Goal: Information Seeking & Learning: Learn about a topic

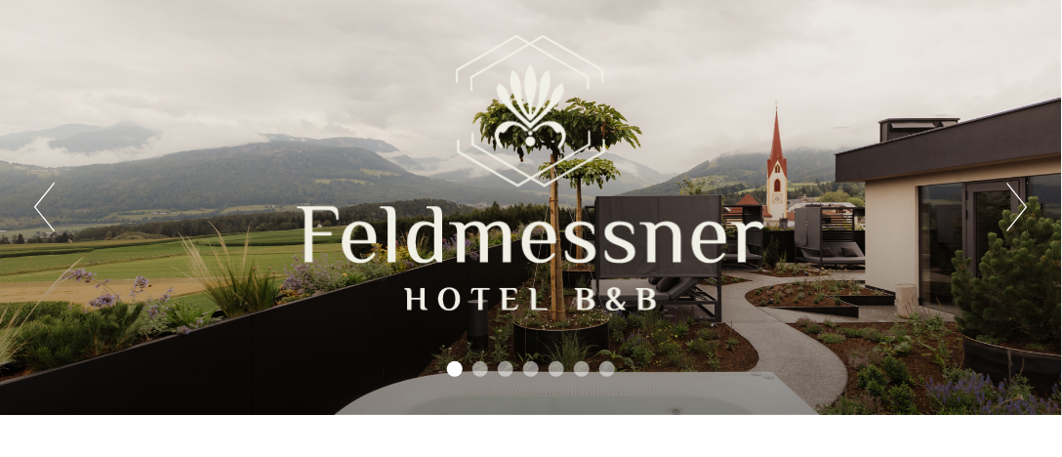
click at [1025, 206] on button "Next" at bounding box center [1018, 207] width 21 height 49
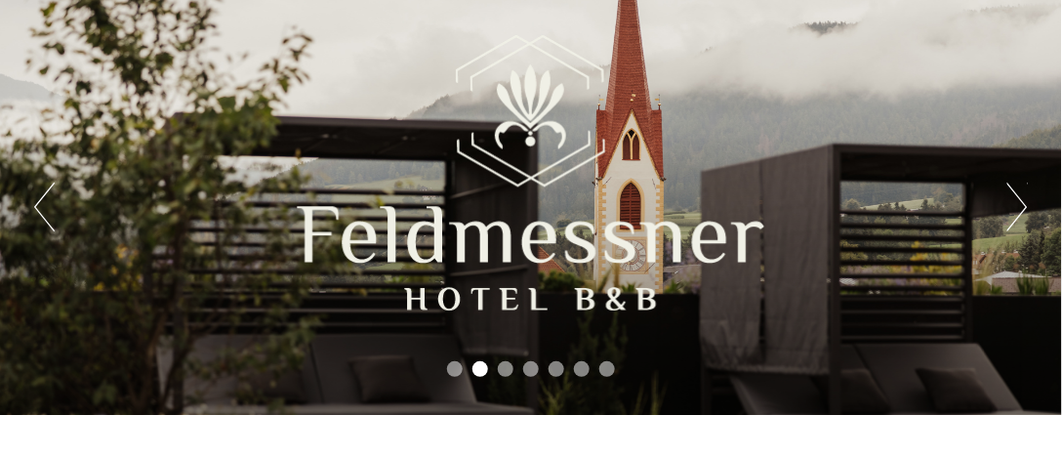
click at [1025, 206] on button "Next" at bounding box center [1018, 207] width 21 height 49
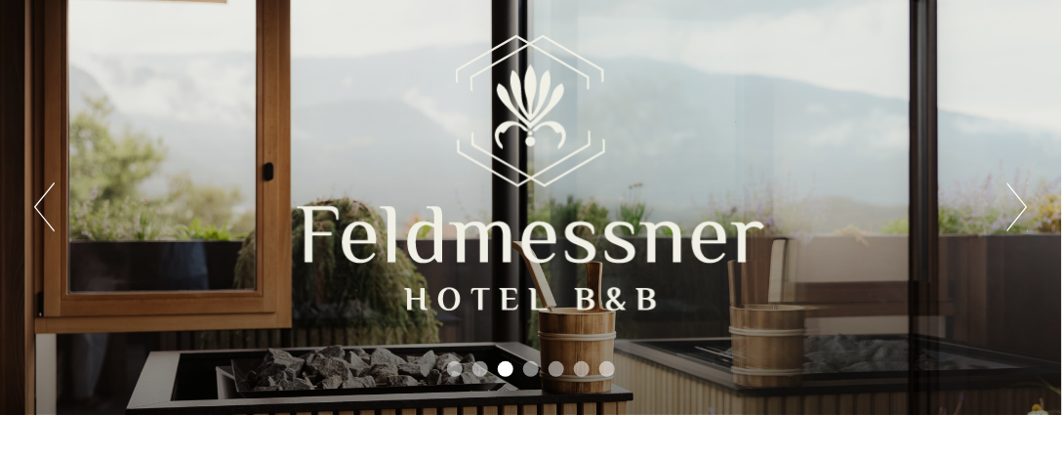
click at [1025, 206] on button "Next" at bounding box center [1018, 207] width 21 height 49
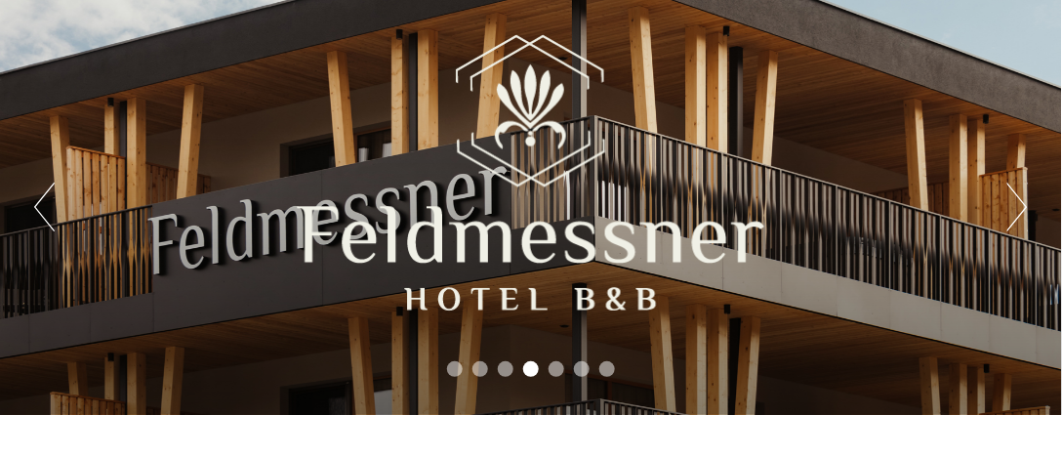
click at [1025, 206] on button "Next" at bounding box center [1018, 207] width 21 height 49
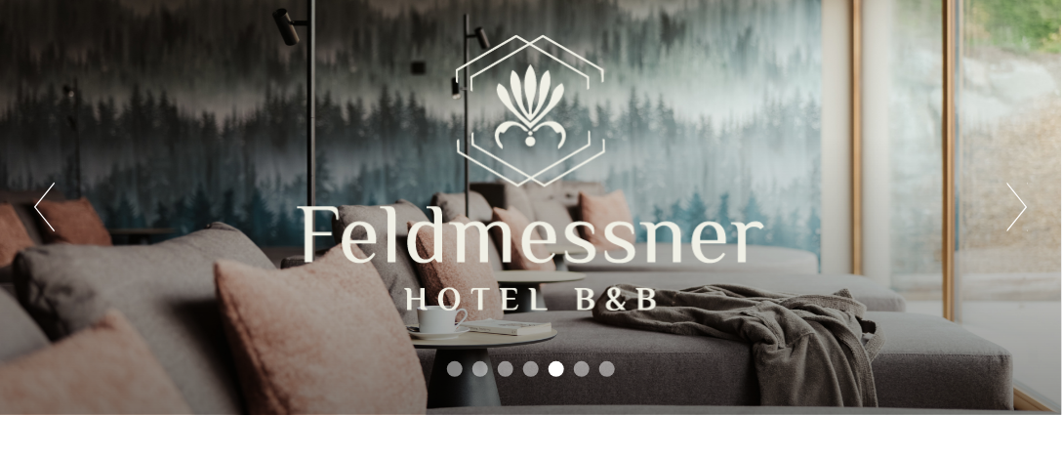
click at [1025, 206] on button "Next" at bounding box center [1018, 207] width 21 height 49
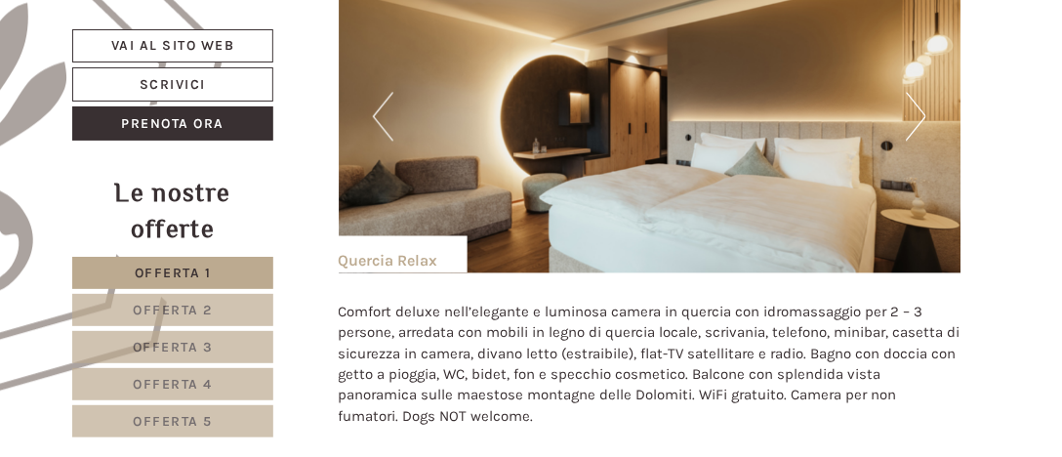
scroll to position [976, 0]
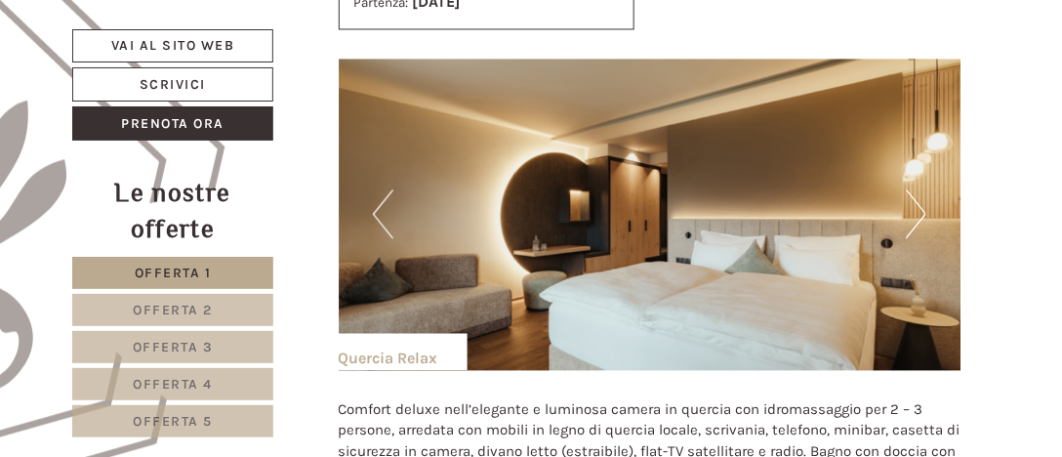
click at [927, 215] on button "Next" at bounding box center [916, 213] width 21 height 49
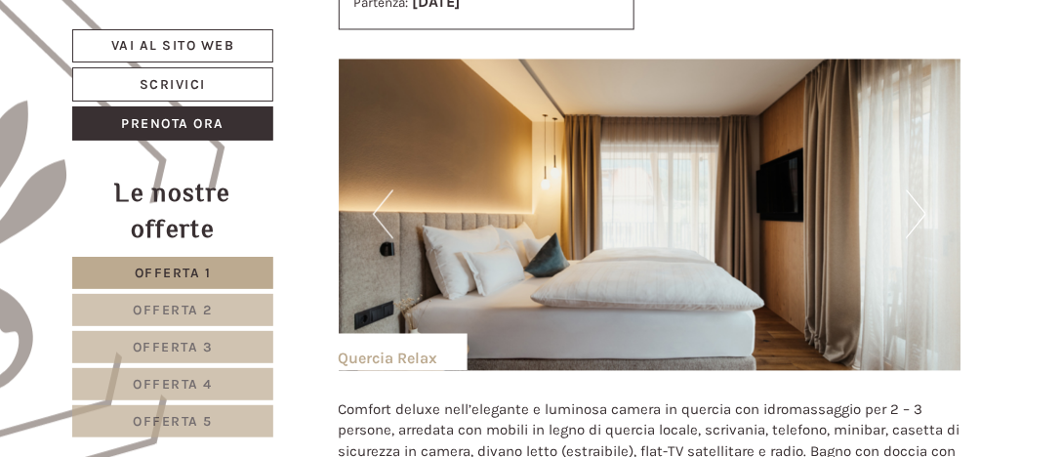
click at [927, 215] on button "Next" at bounding box center [916, 213] width 21 height 49
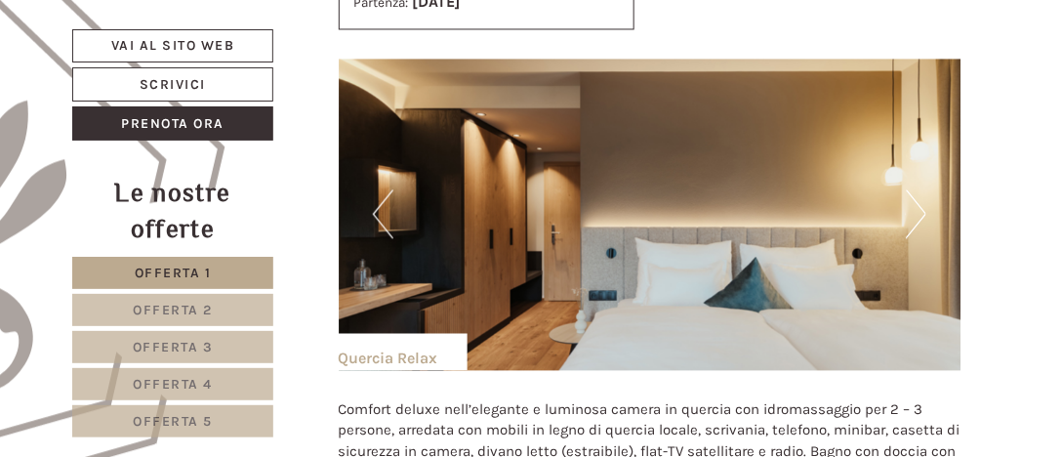
click at [927, 215] on button "Next" at bounding box center [916, 213] width 21 height 49
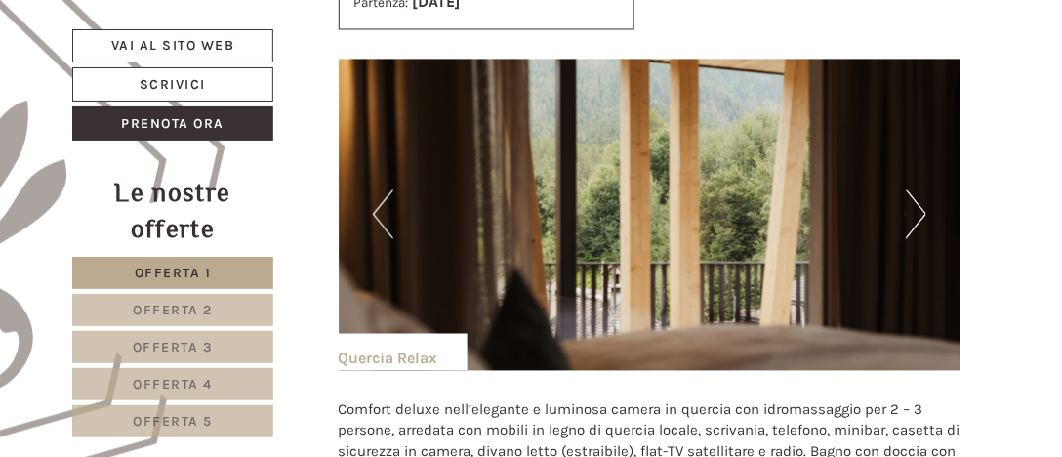
click at [927, 215] on button "Next" at bounding box center [916, 213] width 21 height 49
click at [917, 213] on button "Next" at bounding box center [916, 213] width 21 height 49
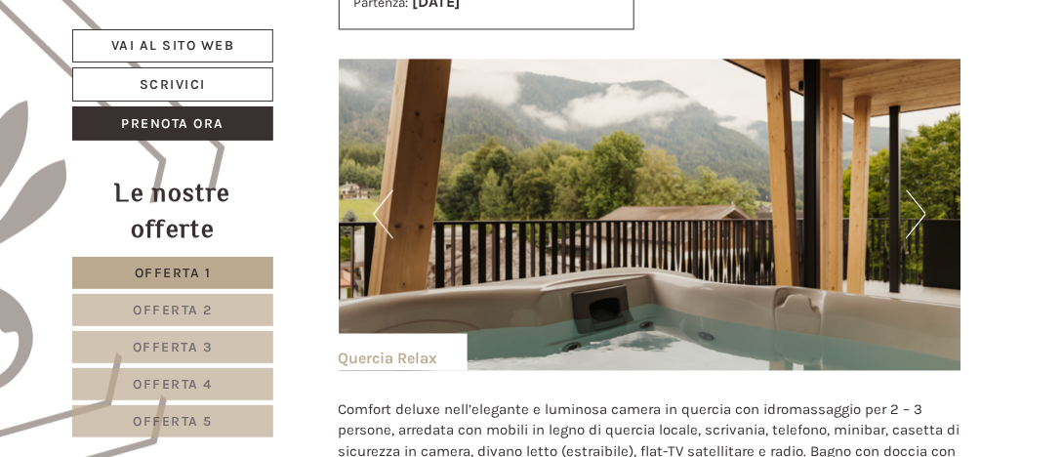
click at [917, 213] on button "Next" at bounding box center [916, 213] width 21 height 49
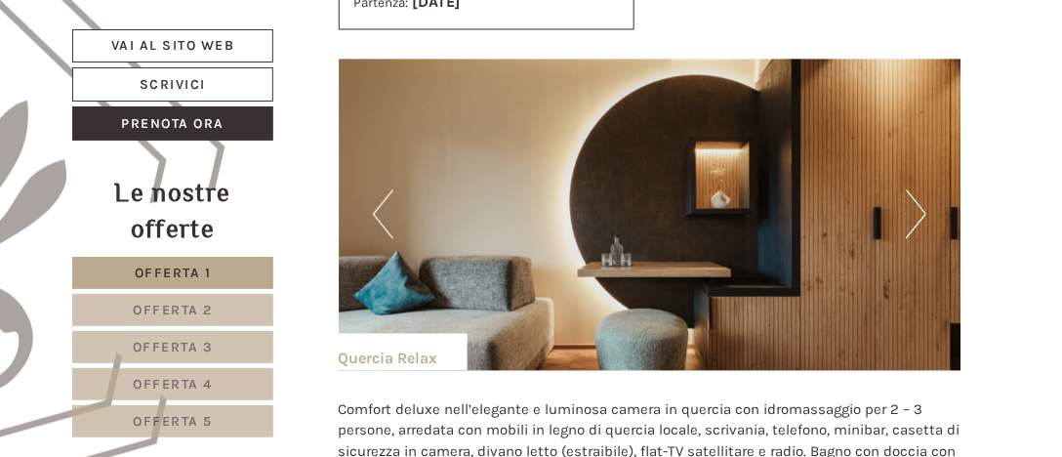
click at [383, 212] on button "Previous" at bounding box center [383, 213] width 21 height 49
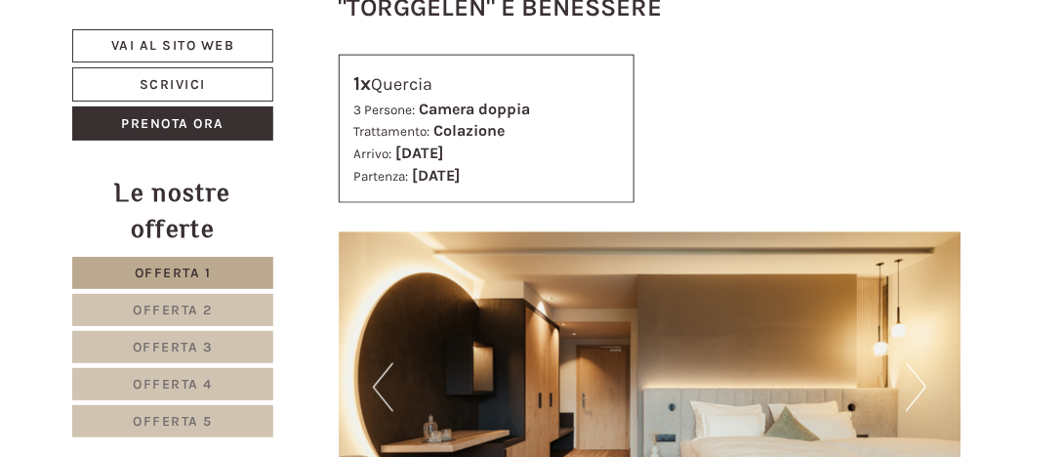
scroll to position [2636, 0]
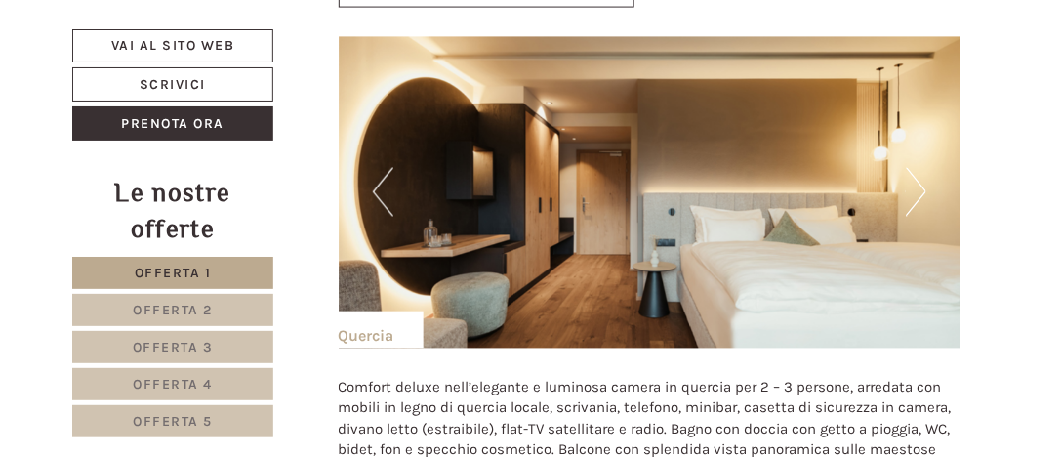
click at [922, 187] on button "Next" at bounding box center [916, 192] width 21 height 49
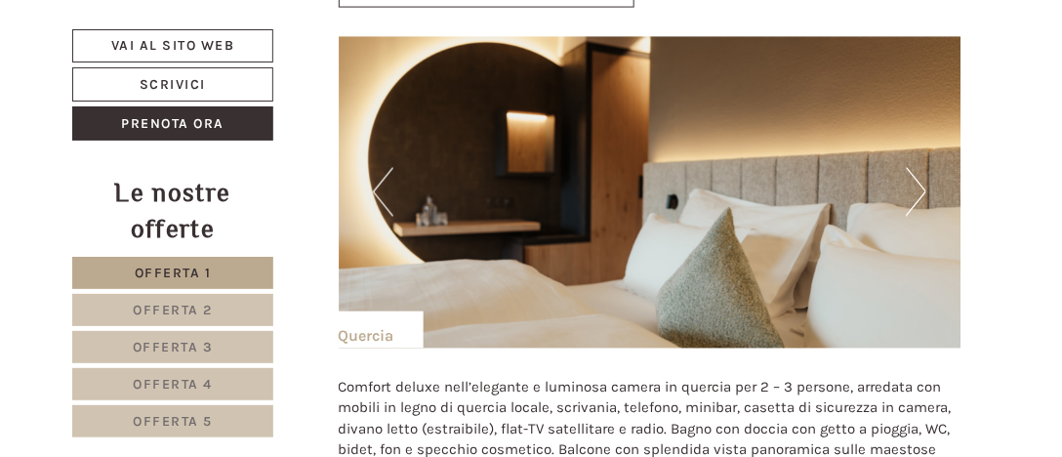
click at [922, 187] on button "Next" at bounding box center [916, 192] width 21 height 49
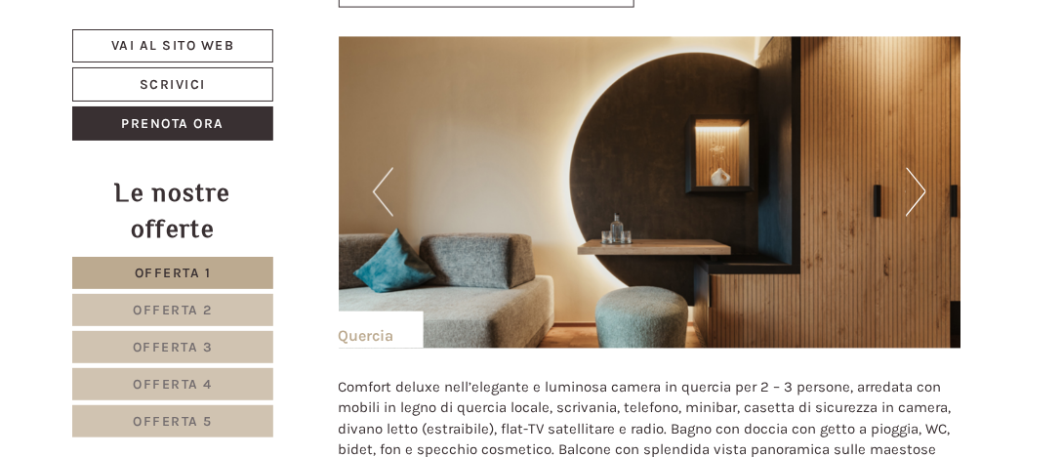
click at [921, 188] on button "Next" at bounding box center [916, 192] width 21 height 49
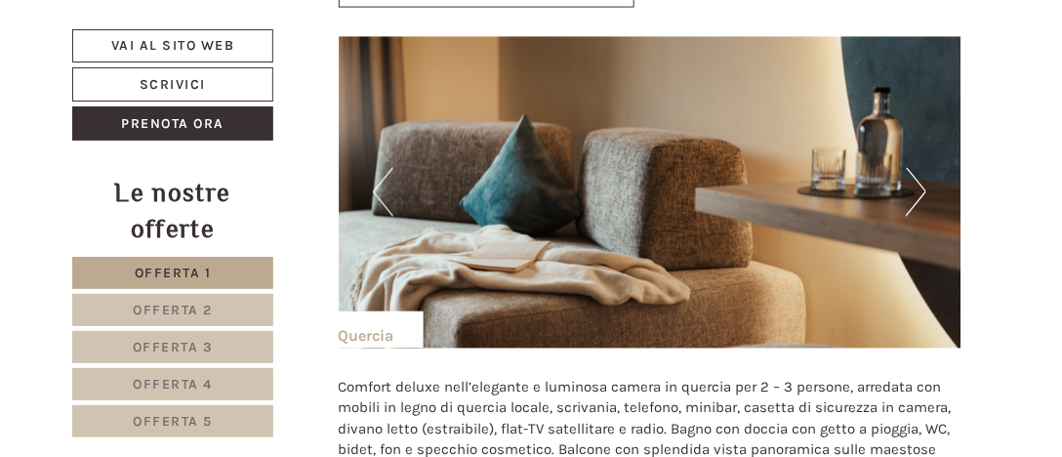
click at [921, 188] on button "Next" at bounding box center [916, 192] width 21 height 49
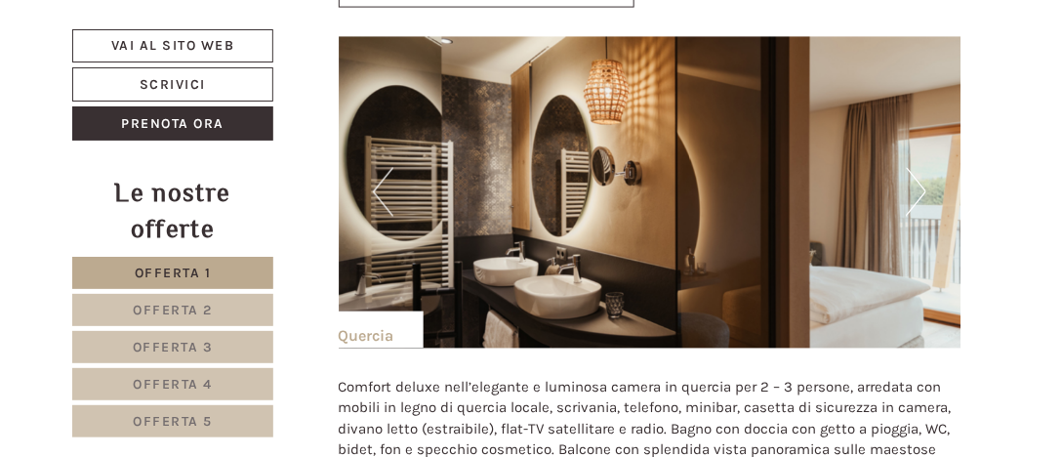
click at [921, 188] on button "Next" at bounding box center [916, 192] width 21 height 49
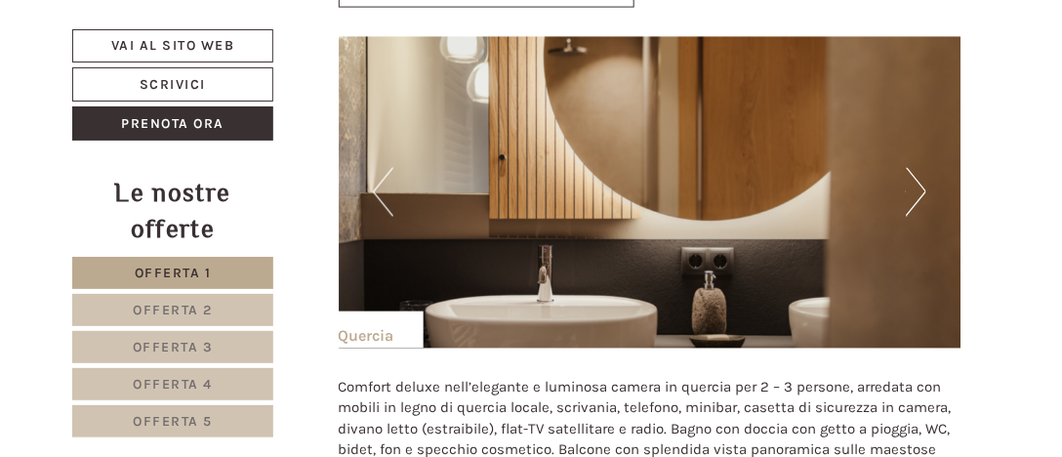
click at [921, 188] on button "Next" at bounding box center [916, 192] width 21 height 49
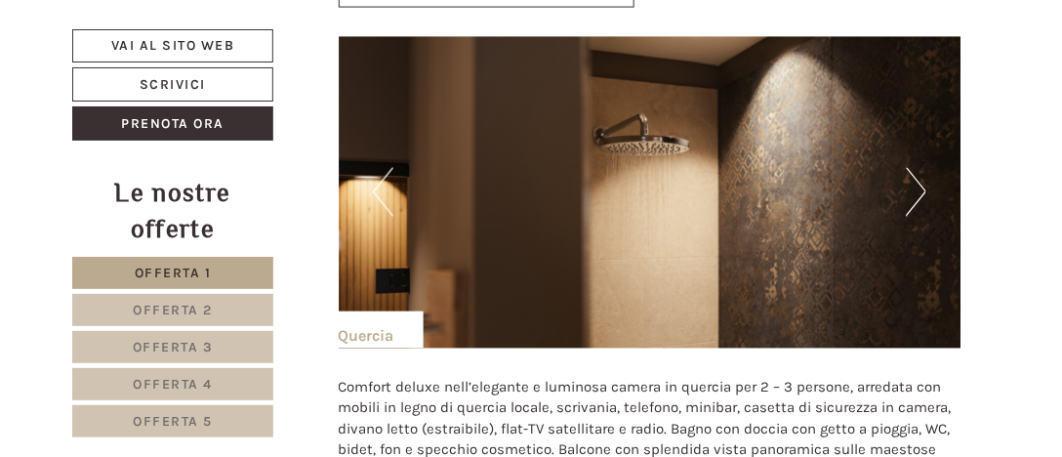
click at [919, 188] on button "Next" at bounding box center [916, 192] width 21 height 49
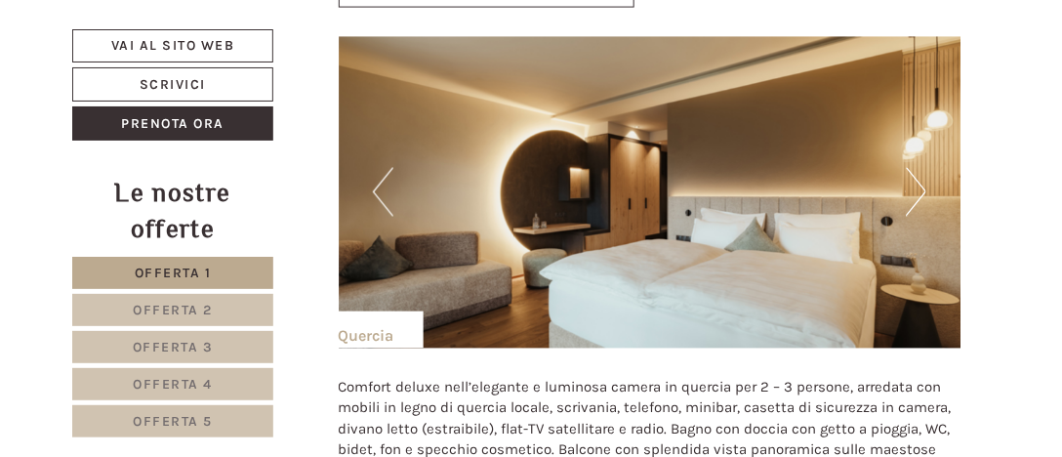
click at [917, 188] on button "Next" at bounding box center [916, 192] width 21 height 49
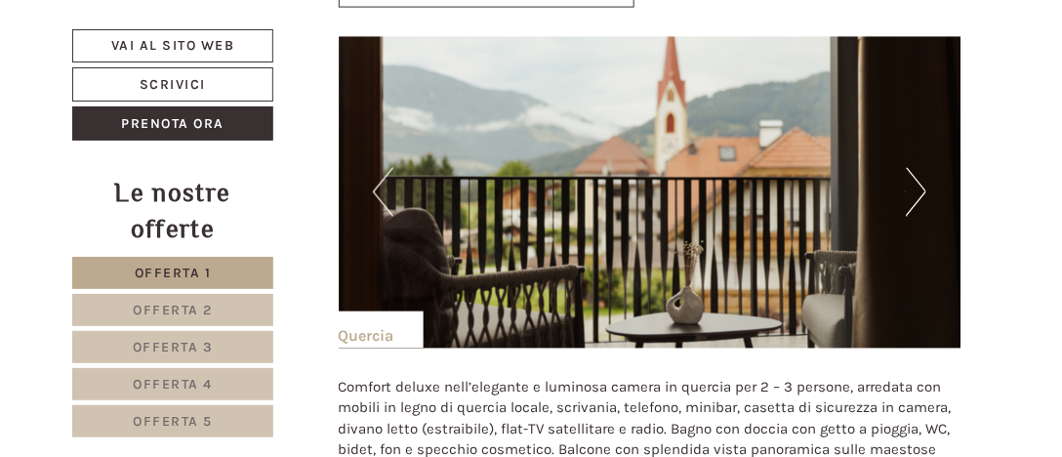
click at [917, 188] on button "Next" at bounding box center [916, 192] width 21 height 49
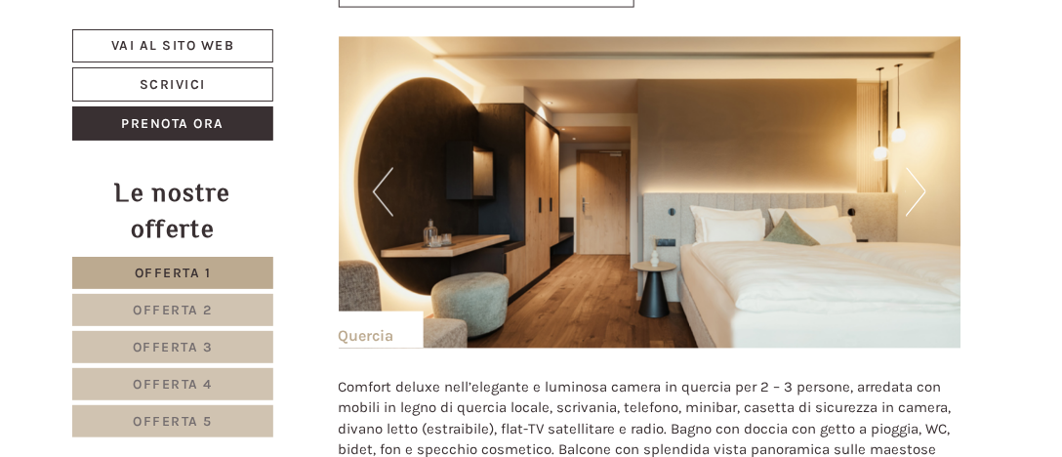
click at [917, 188] on button "Next" at bounding box center [916, 192] width 21 height 49
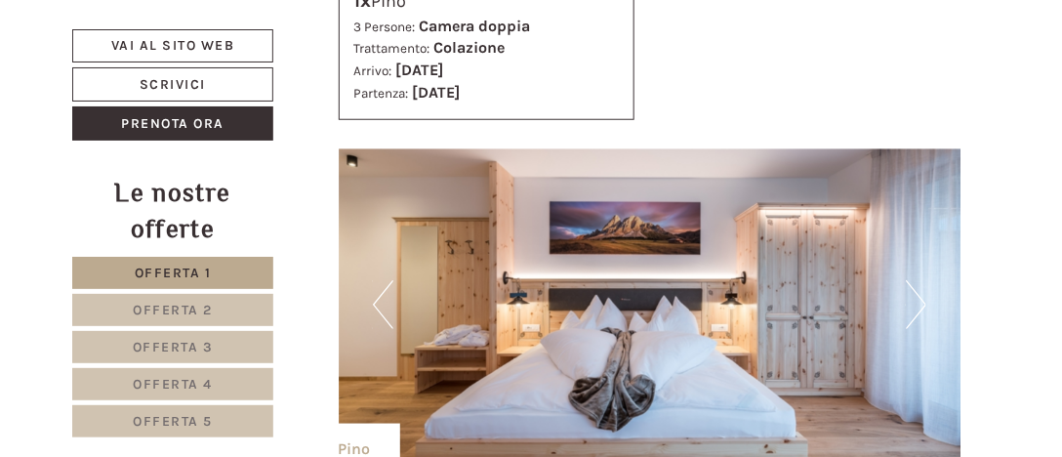
scroll to position [4199, 0]
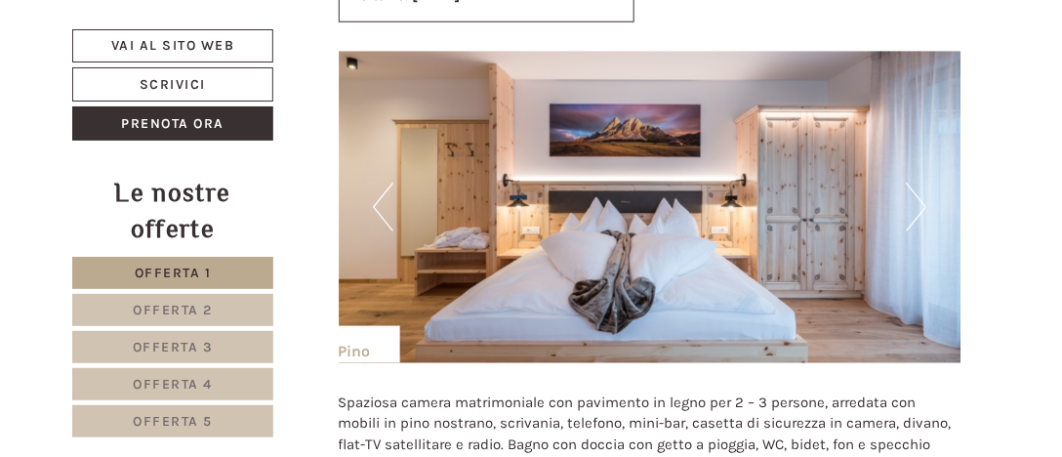
click at [923, 193] on button "Next" at bounding box center [916, 207] width 21 height 49
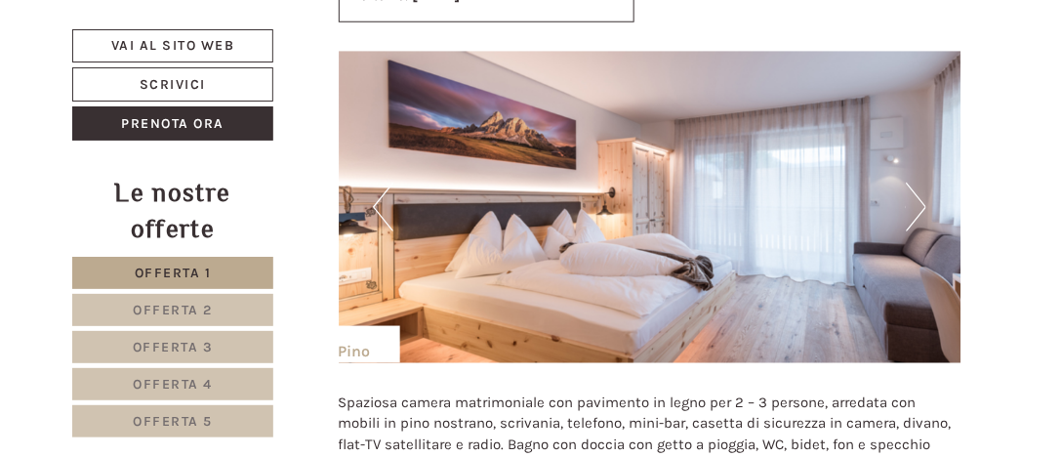
click at [923, 193] on button "Next" at bounding box center [916, 207] width 21 height 49
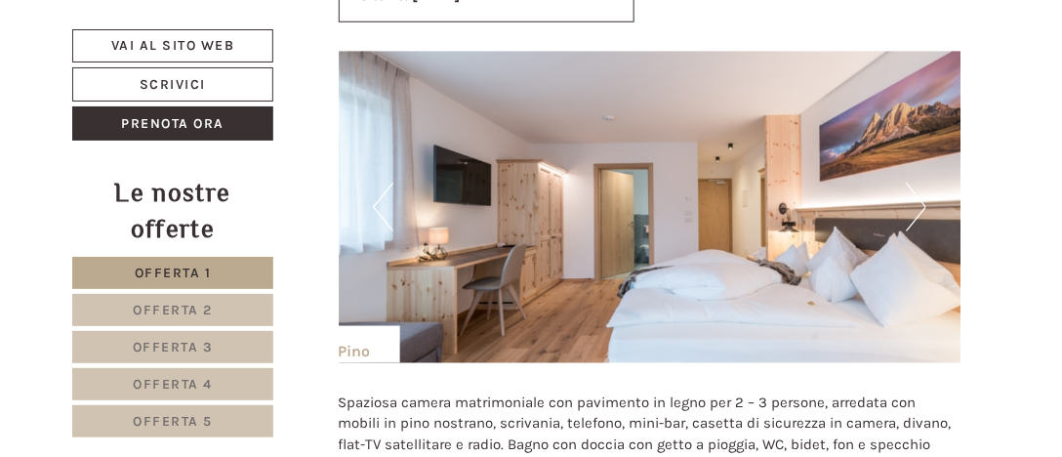
click at [923, 193] on button "Next" at bounding box center [916, 207] width 21 height 49
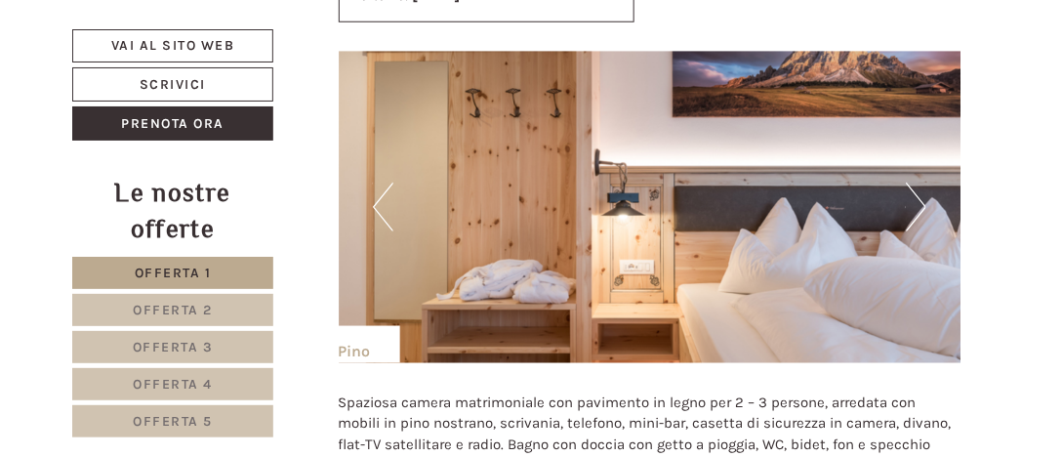
click at [923, 193] on button "Next" at bounding box center [916, 207] width 21 height 49
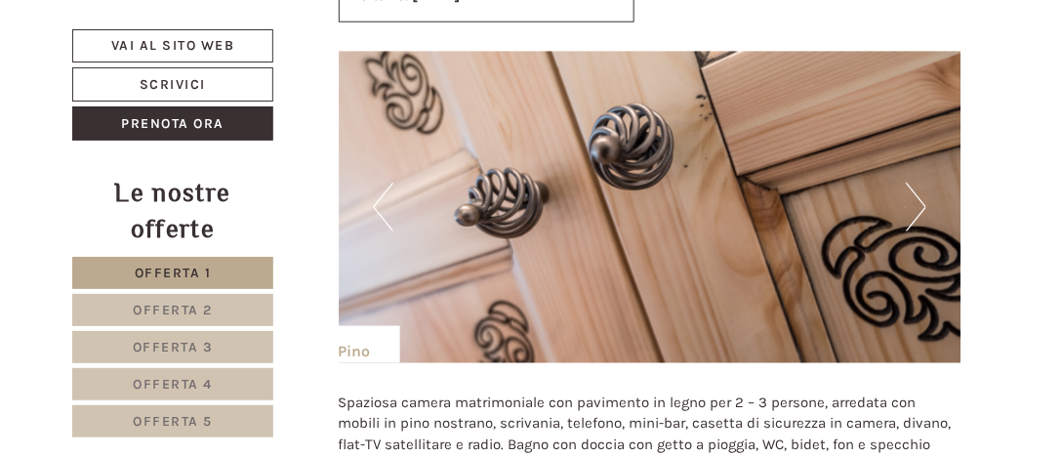
click at [923, 193] on button "Next" at bounding box center [916, 207] width 21 height 49
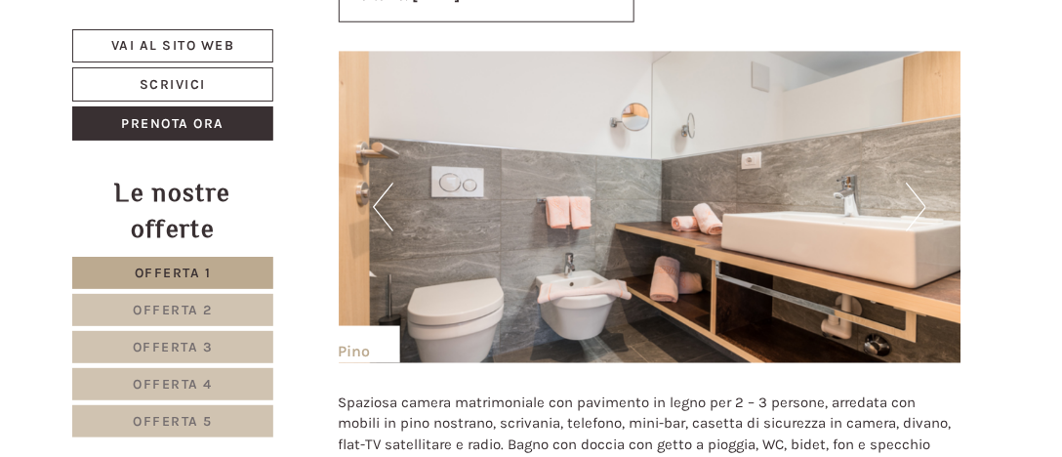
click at [923, 193] on button "Next" at bounding box center [916, 207] width 21 height 49
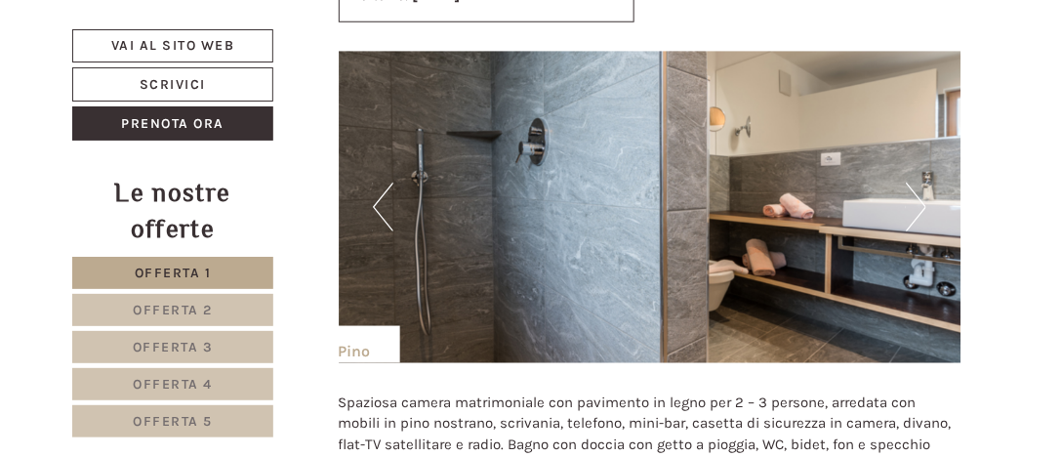
click at [923, 193] on button "Next" at bounding box center [916, 207] width 21 height 49
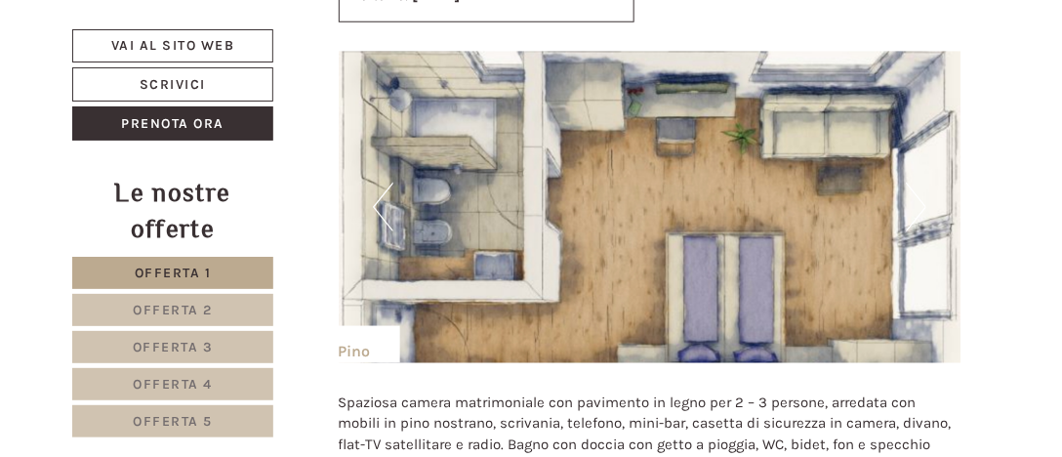
click at [923, 193] on button "Next" at bounding box center [916, 207] width 21 height 49
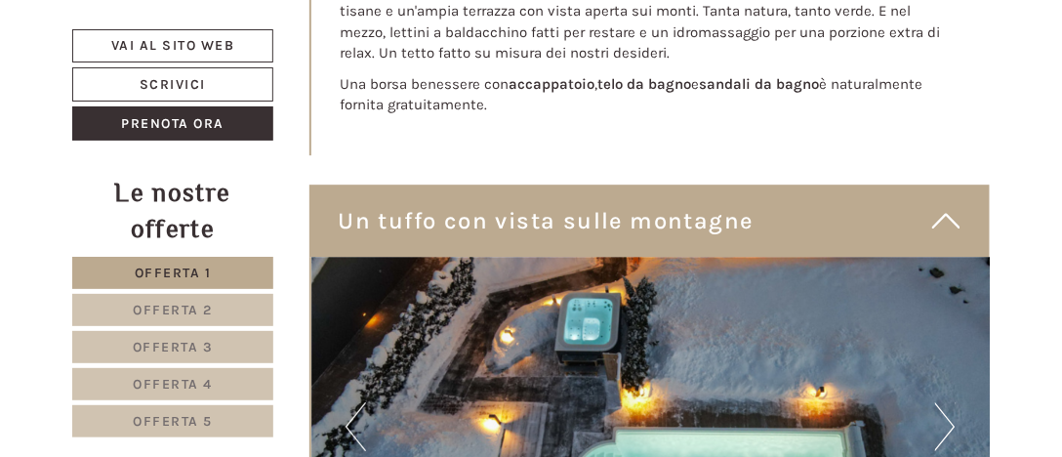
scroll to position [8886, 0]
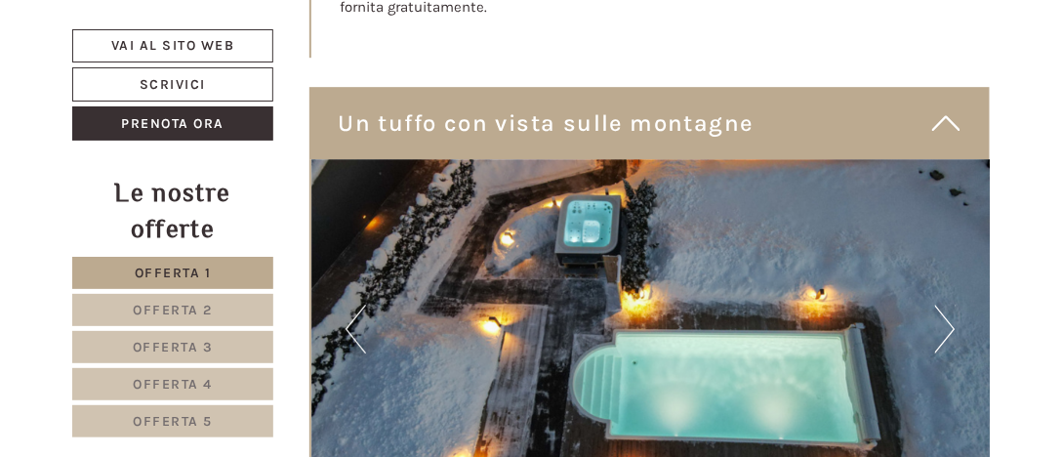
click at [951, 305] on button "Next" at bounding box center [945, 329] width 21 height 49
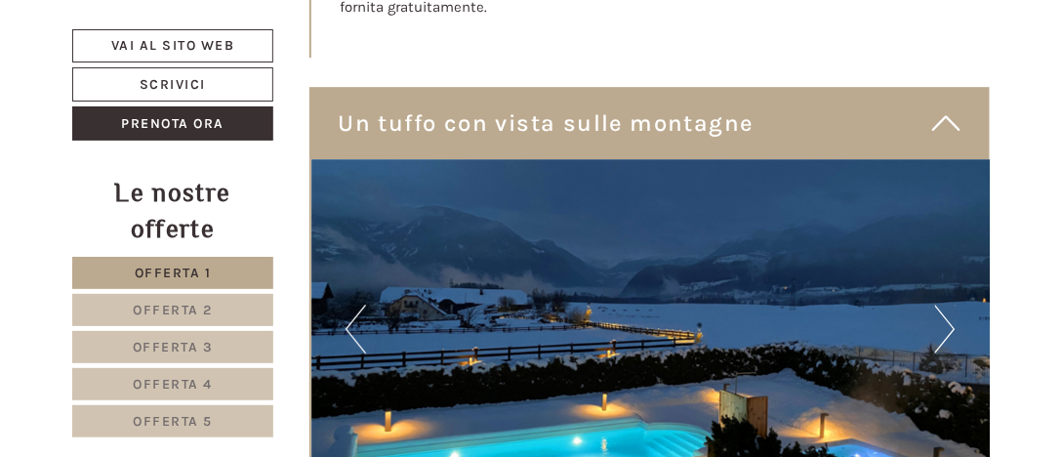
click at [951, 305] on button "Next" at bounding box center [945, 329] width 21 height 49
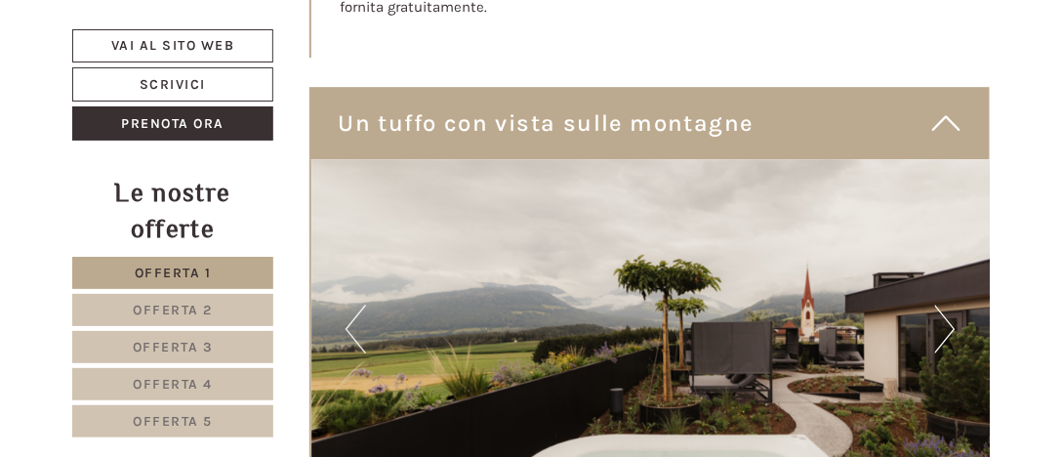
click at [951, 305] on button "Next" at bounding box center [945, 329] width 21 height 49
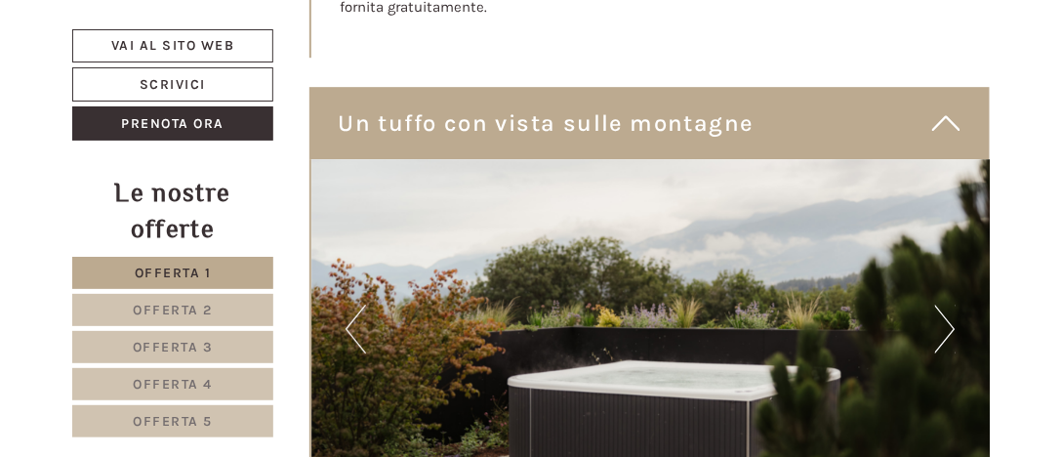
click at [951, 305] on button "Next" at bounding box center [945, 329] width 21 height 49
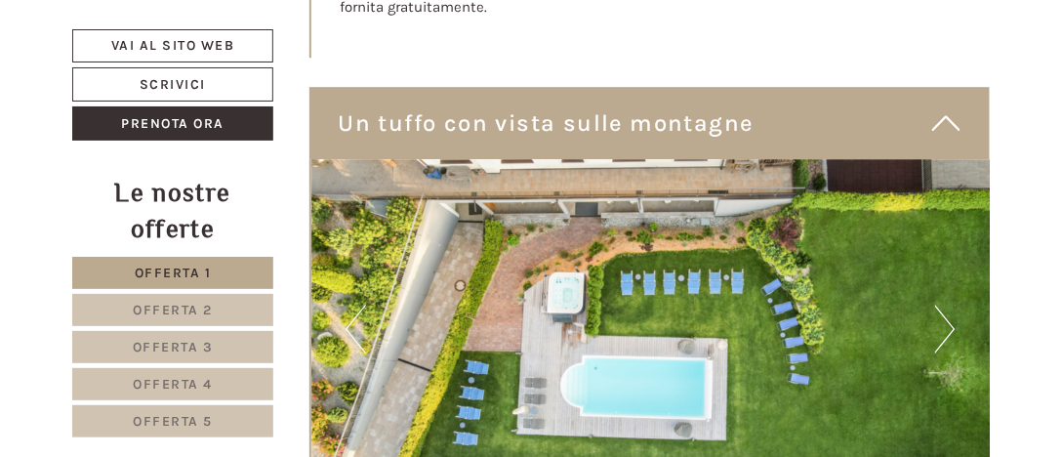
click at [951, 305] on button "Next" at bounding box center [945, 329] width 21 height 49
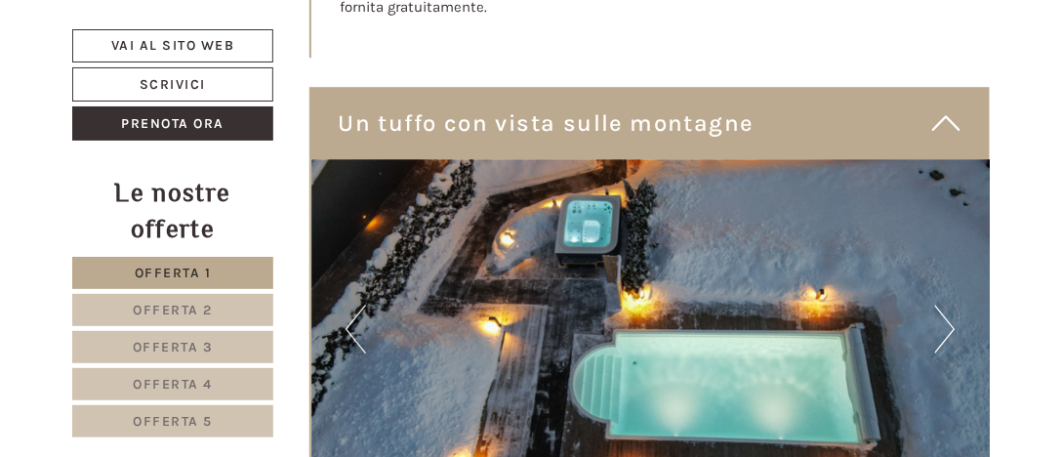
click at [951, 305] on button "Next" at bounding box center [945, 329] width 21 height 49
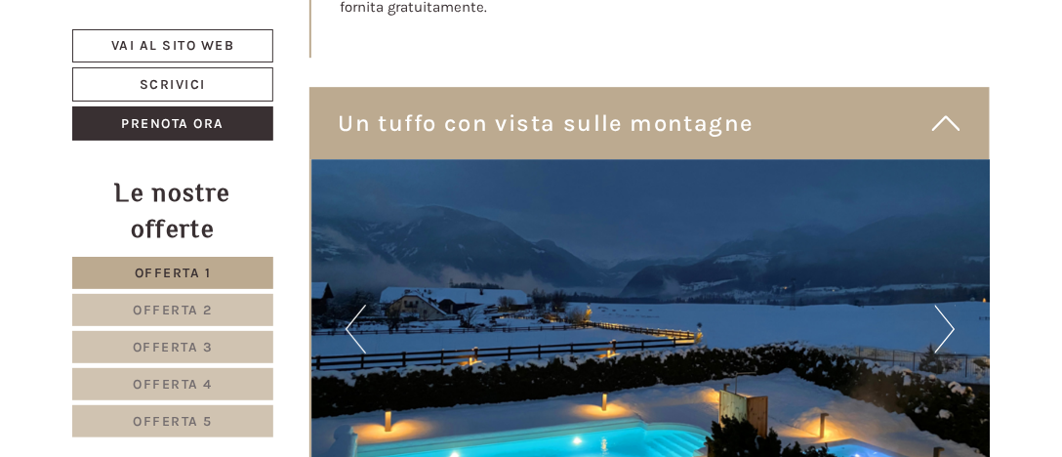
click at [951, 305] on button "Next" at bounding box center [945, 329] width 21 height 49
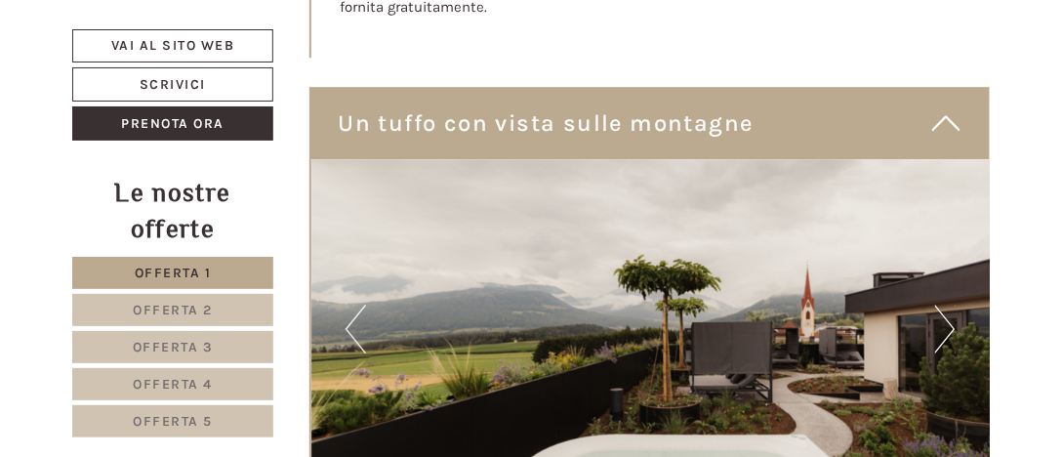
click at [950, 305] on button "Next" at bounding box center [945, 329] width 21 height 49
click at [949, 305] on button "Next" at bounding box center [945, 329] width 21 height 49
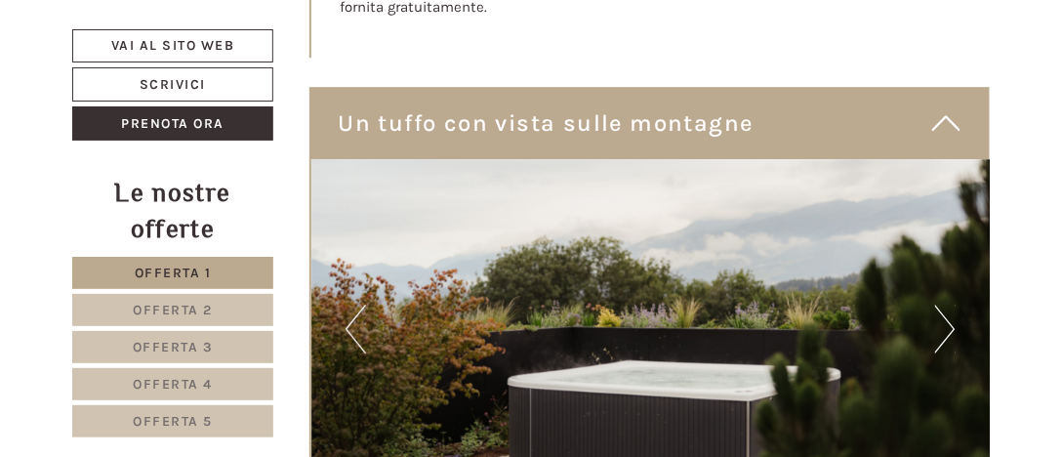
click at [946, 305] on button "Next" at bounding box center [945, 329] width 21 height 49
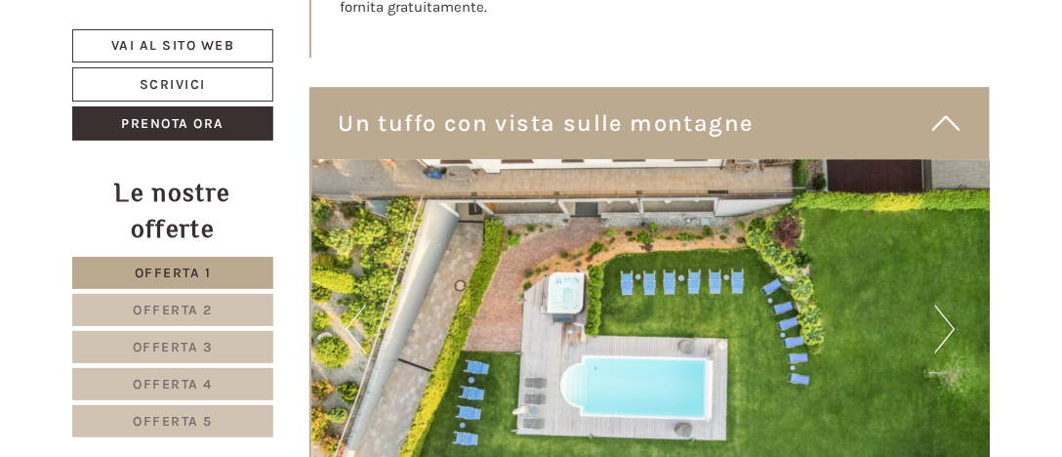
click at [946, 305] on button "Next" at bounding box center [945, 329] width 21 height 49
click at [190, 311] on span "Offerta 2" at bounding box center [173, 310] width 80 height 17
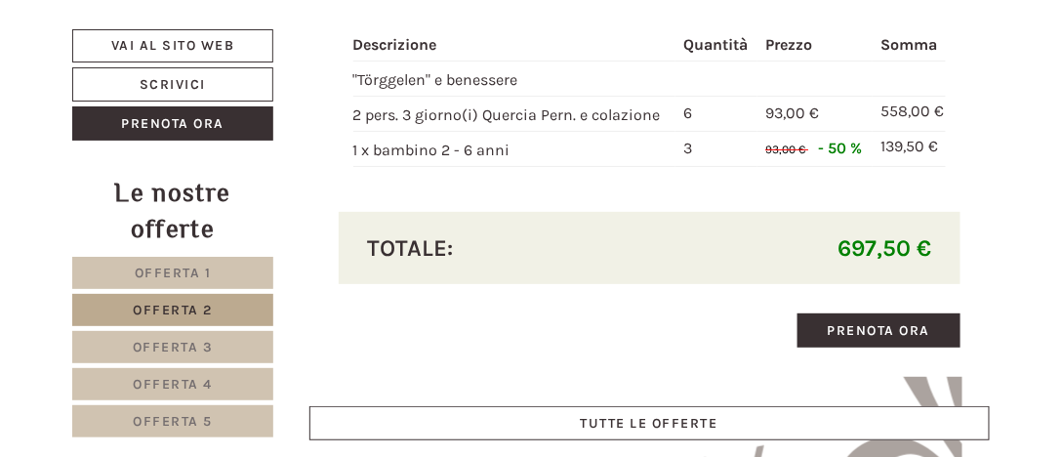
scroll to position [1998, 0]
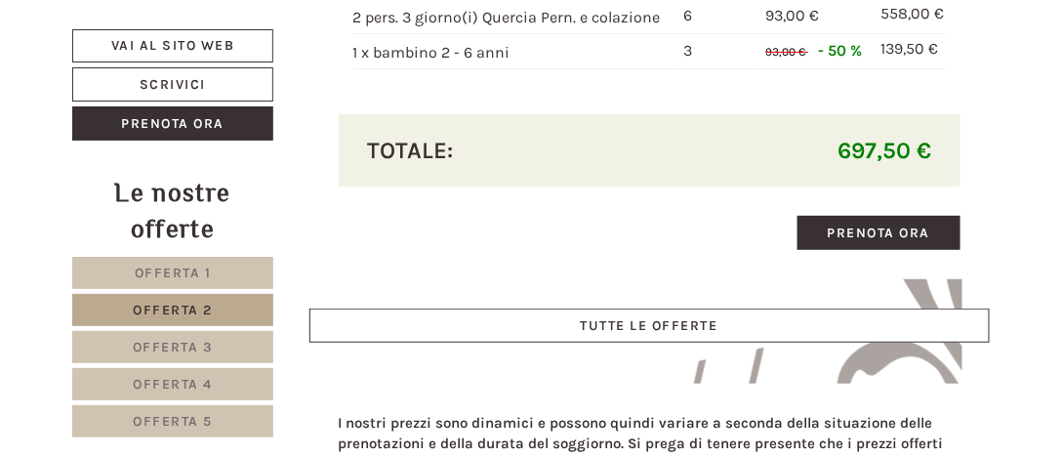
click at [216, 341] on link "Offerta 3" at bounding box center [172, 347] width 201 height 32
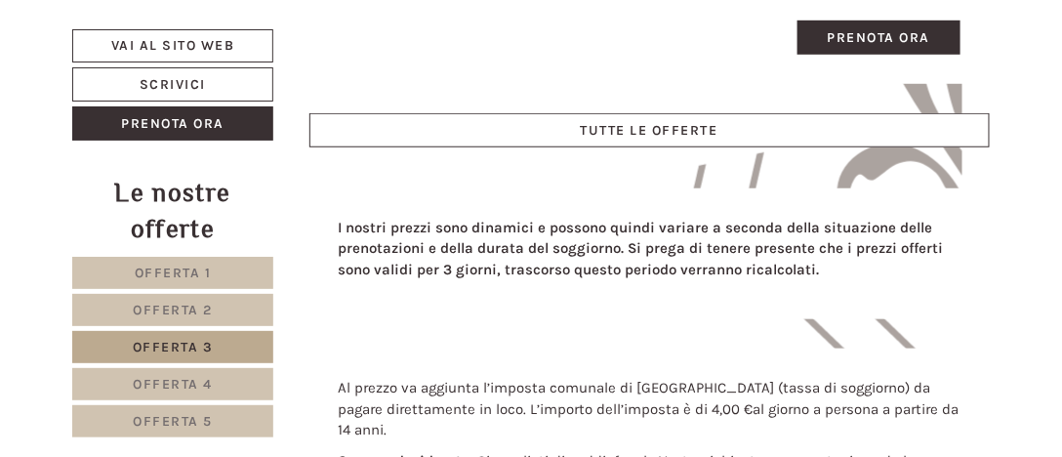
click at [198, 384] on span "Offerta 4" at bounding box center [173, 384] width 80 height 17
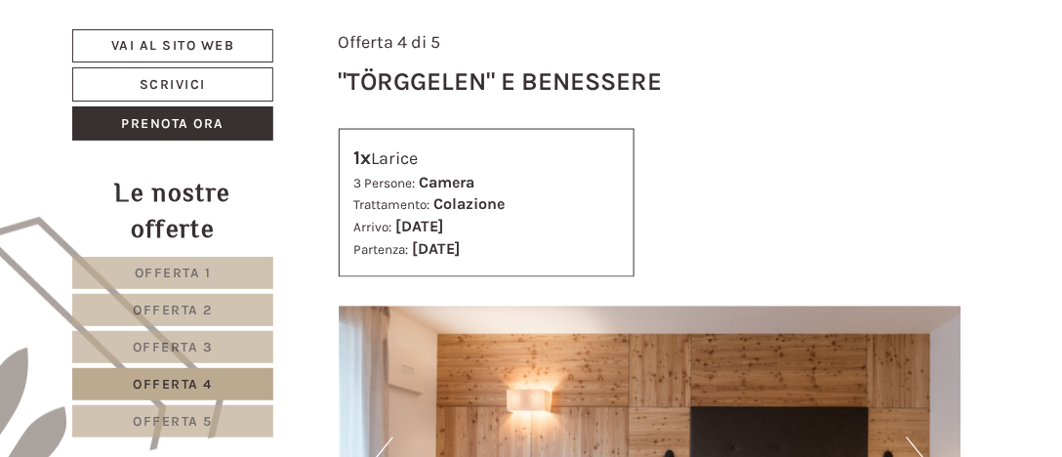
scroll to position [1021, 0]
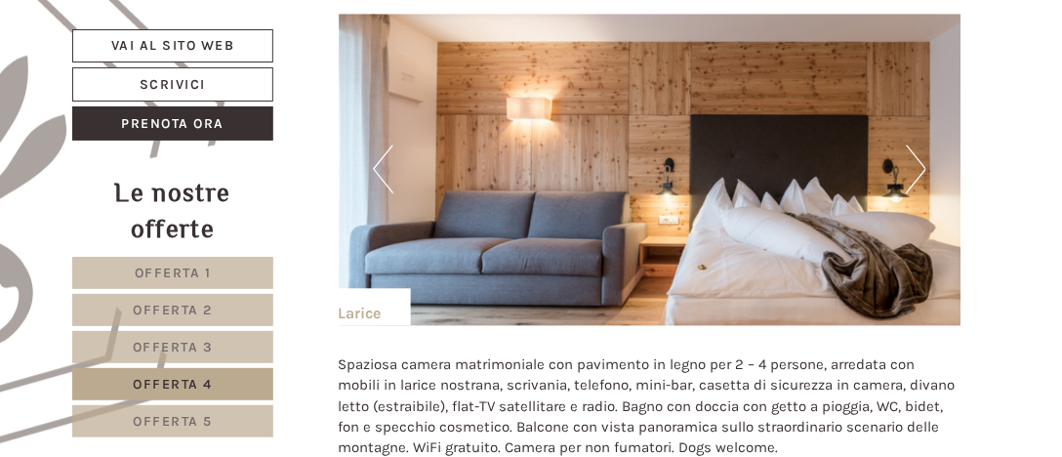
click at [921, 166] on button "Next" at bounding box center [916, 169] width 21 height 49
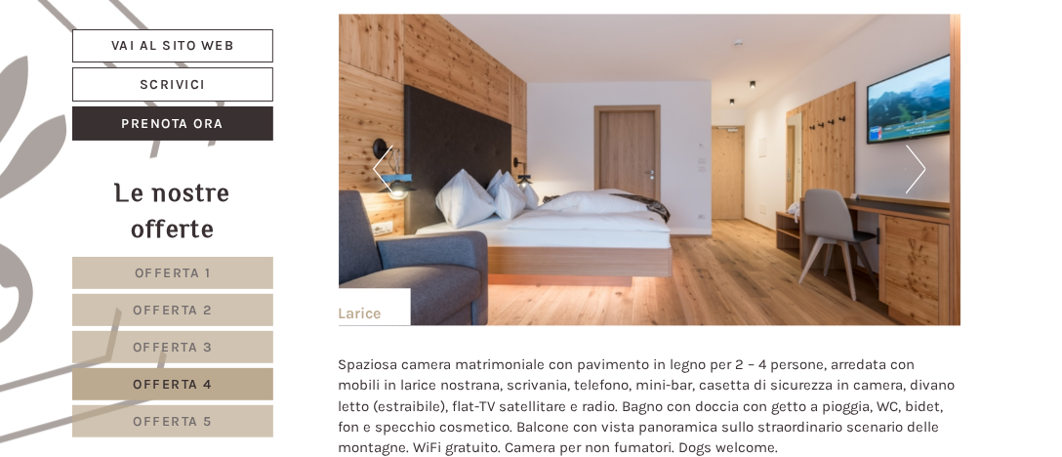
click at [921, 166] on button "Next" at bounding box center [916, 169] width 21 height 49
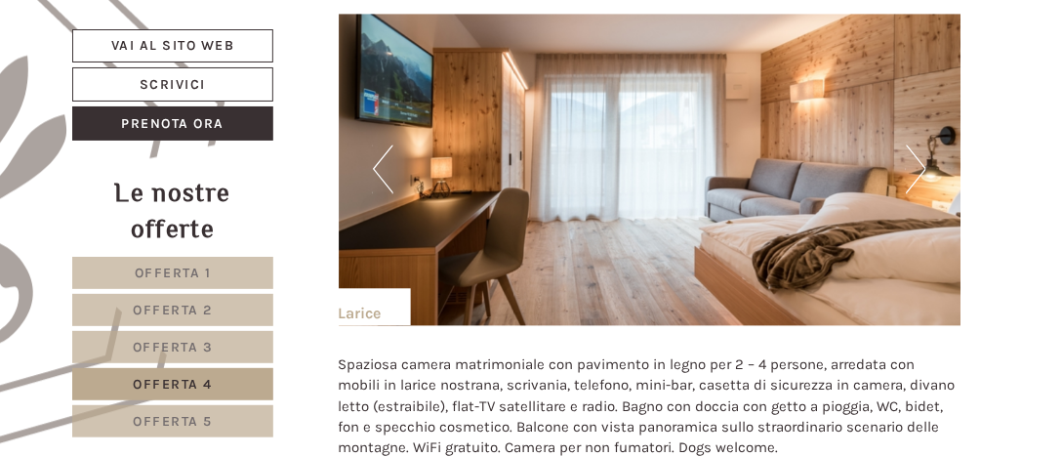
click at [921, 166] on button "Next" at bounding box center [916, 169] width 21 height 49
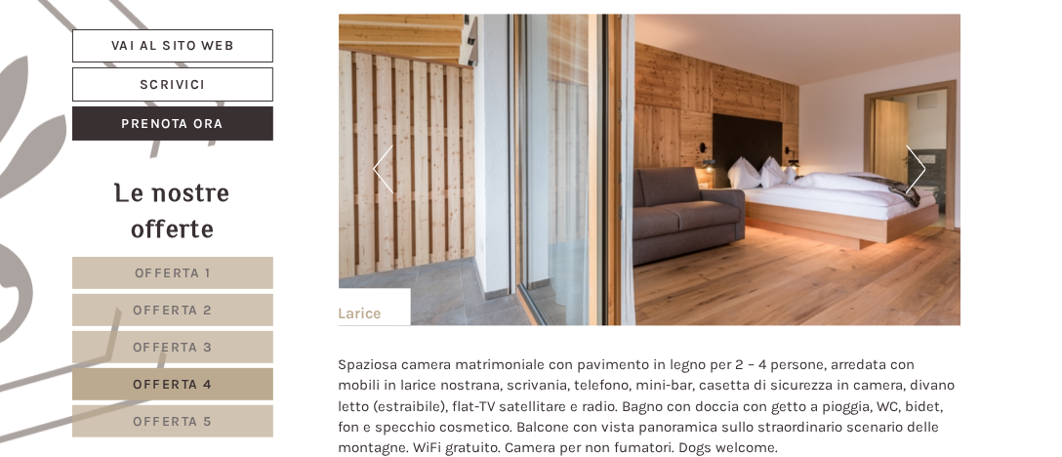
click at [921, 166] on button "Next" at bounding box center [916, 169] width 21 height 49
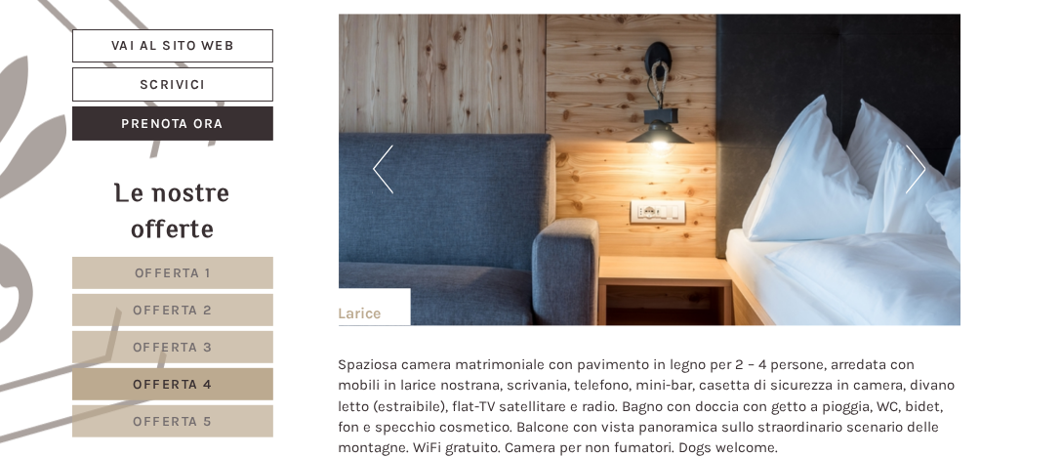
click at [921, 166] on button "Next" at bounding box center [916, 169] width 21 height 49
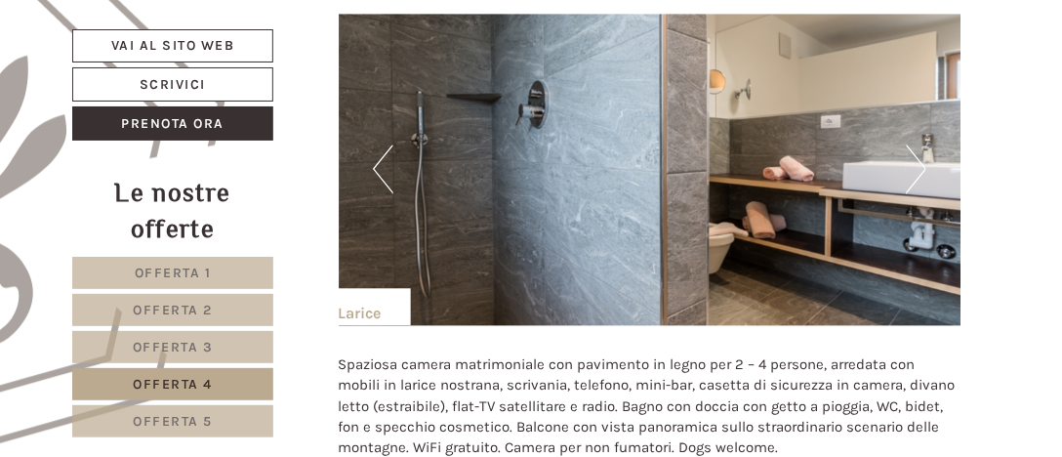
click at [921, 166] on button "Next" at bounding box center [916, 169] width 21 height 49
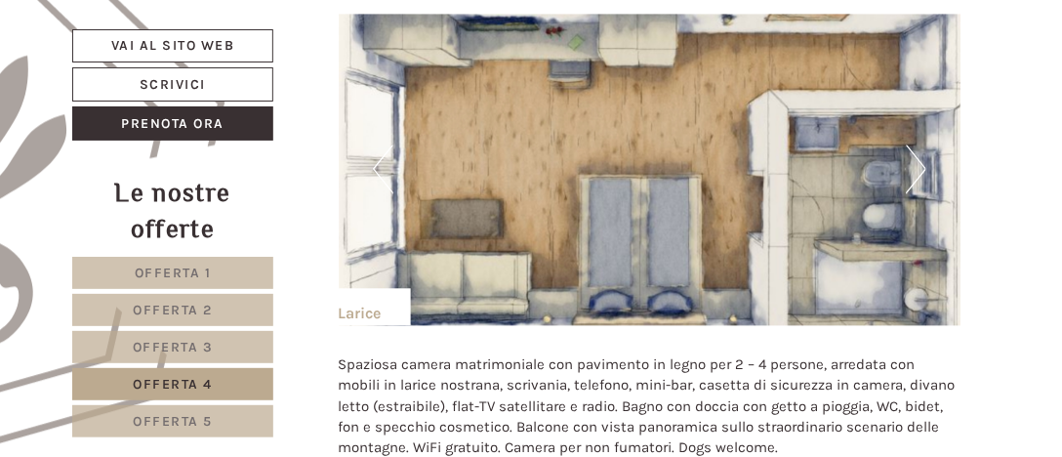
click at [921, 166] on button "Next" at bounding box center [916, 169] width 21 height 49
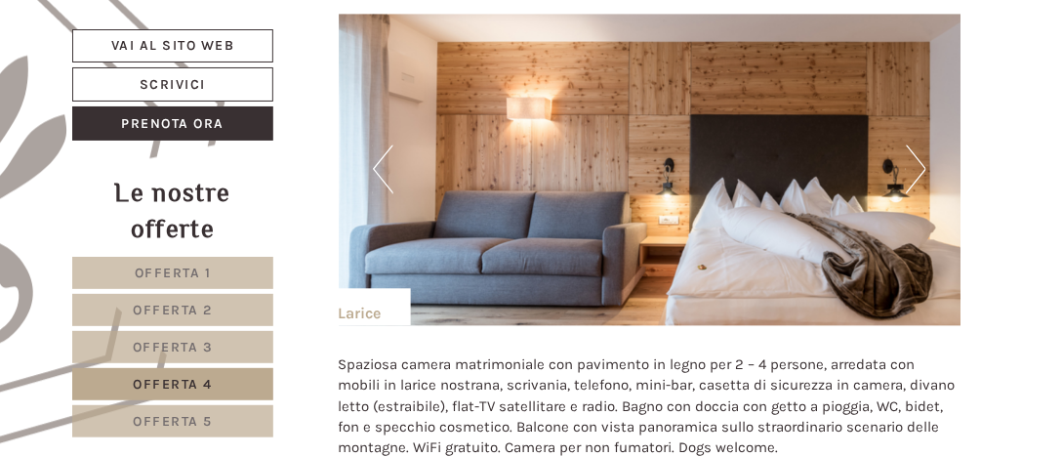
click at [921, 166] on button "Next" at bounding box center [916, 169] width 21 height 49
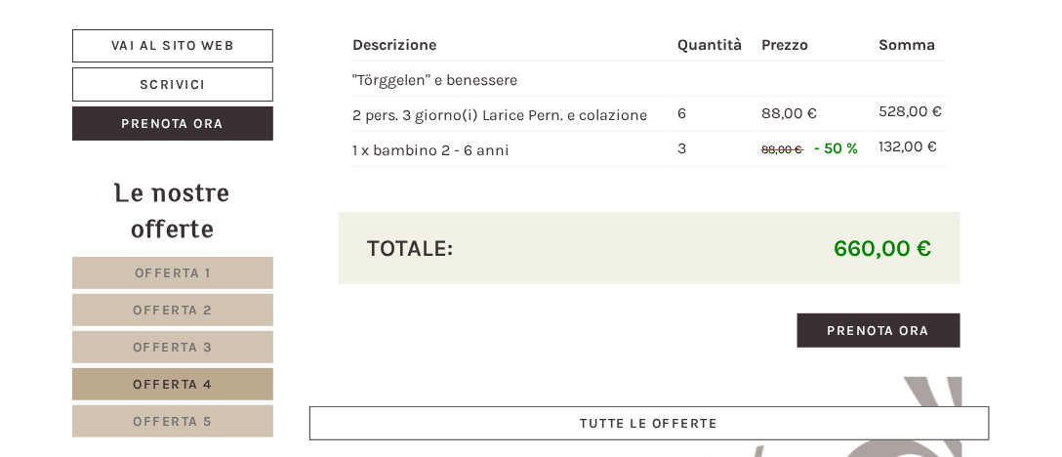
scroll to position [1998, 0]
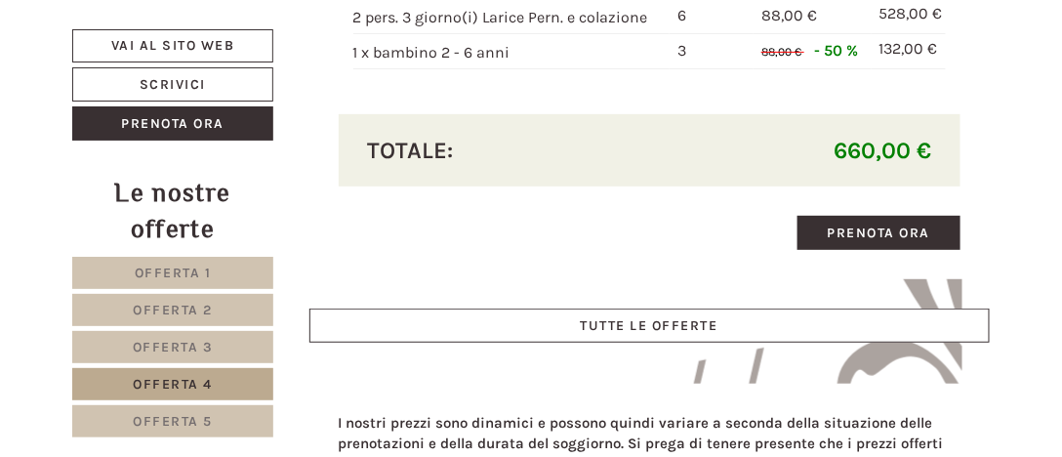
click at [154, 414] on span "Offerta 5" at bounding box center [173, 421] width 80 height 17
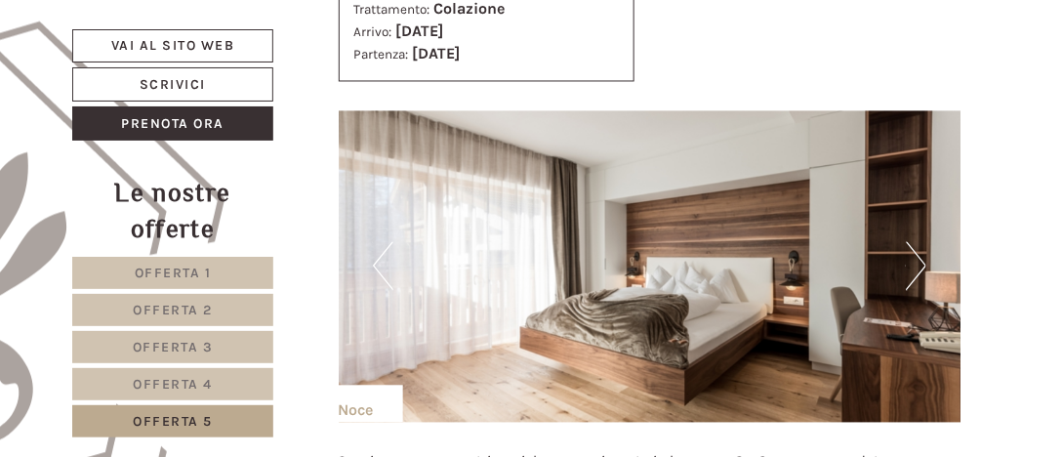
scroll to position [1119, 0]
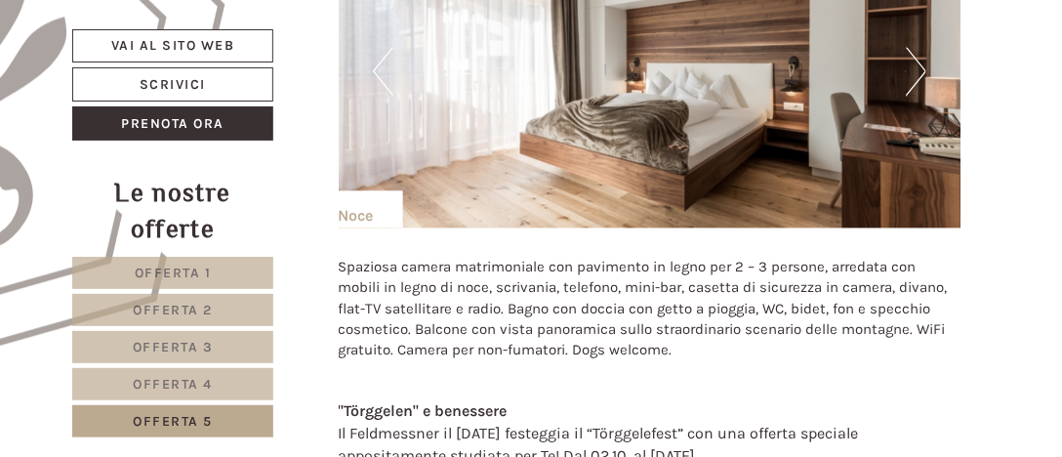
click at [915, 81] on button "Next" at bounding box center [916, 71] width 21 height 49
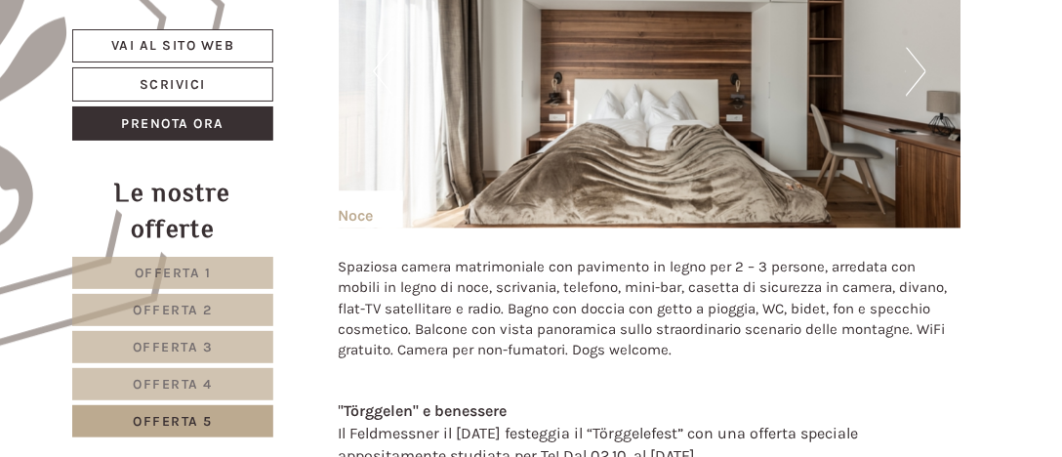
scroll to position [1021, 0]
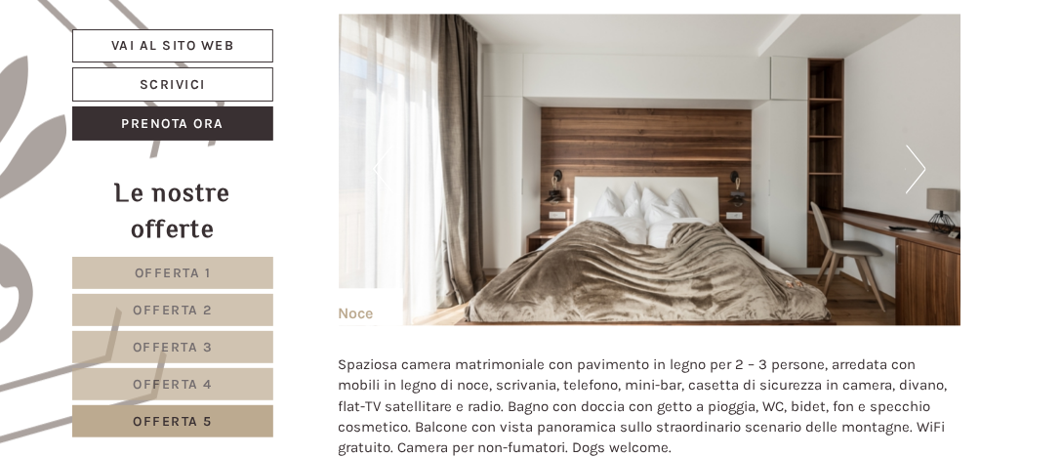
click at [921, 157] on button "Next" at bounding box center [916, 169] width 21 height 49
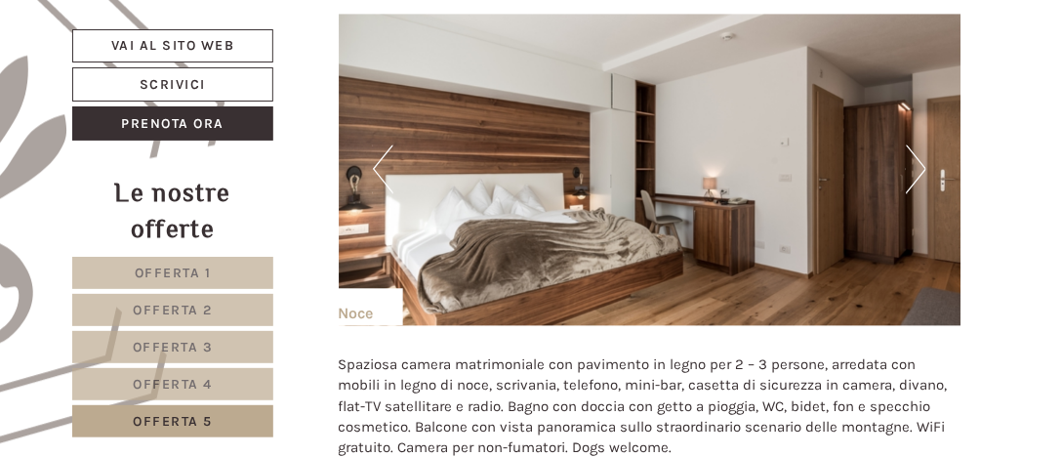
click at [921, 157] on button "Next" at bounding box center [916, 169] width 21 height 49
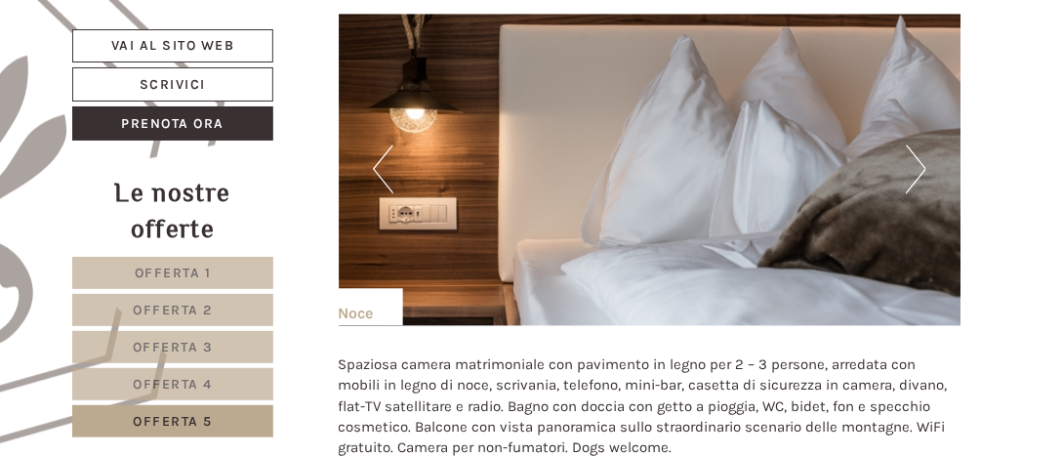
click at [921, 157] on button "Next" at bounding box center [916, 169] width 21 height 49
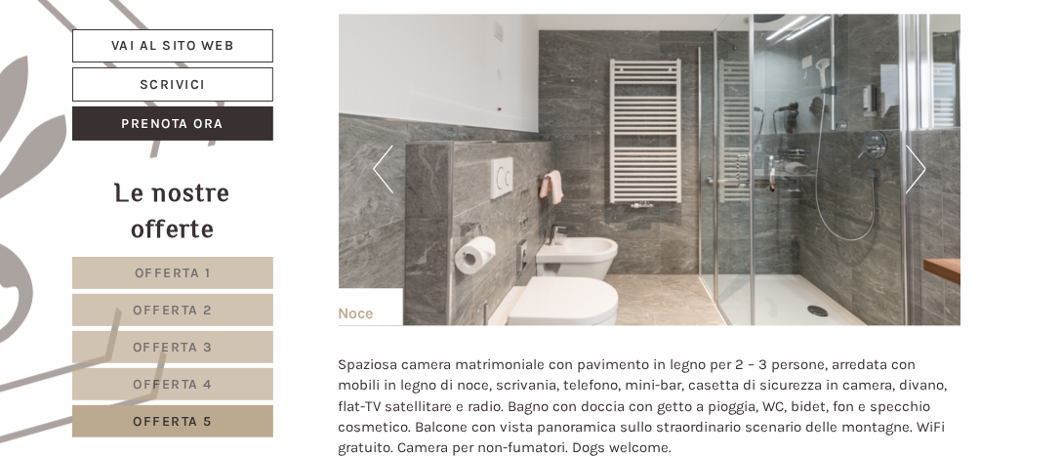
click at [921, 157] on button "Next" at bounding box center [916, 169] width 21 height 49
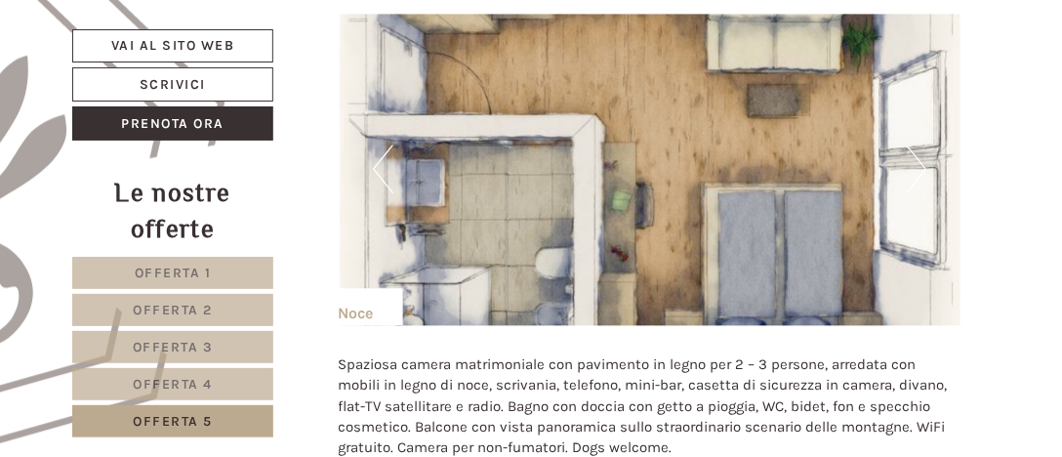
click at [921, 157] on button "Next" at bounding box center [916, 169] width 21 height 49
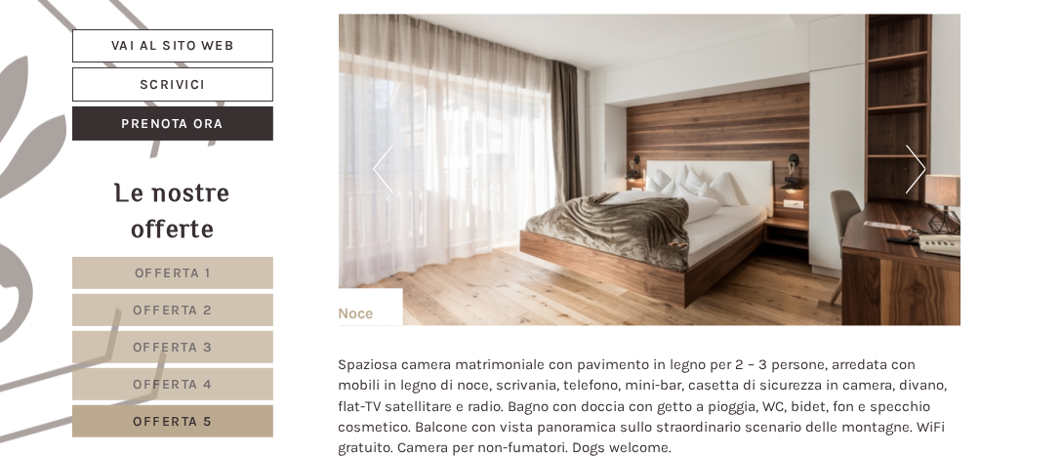
click at [921, 157] on button "Next" at bounding box center [916, 169] width 21 height 49
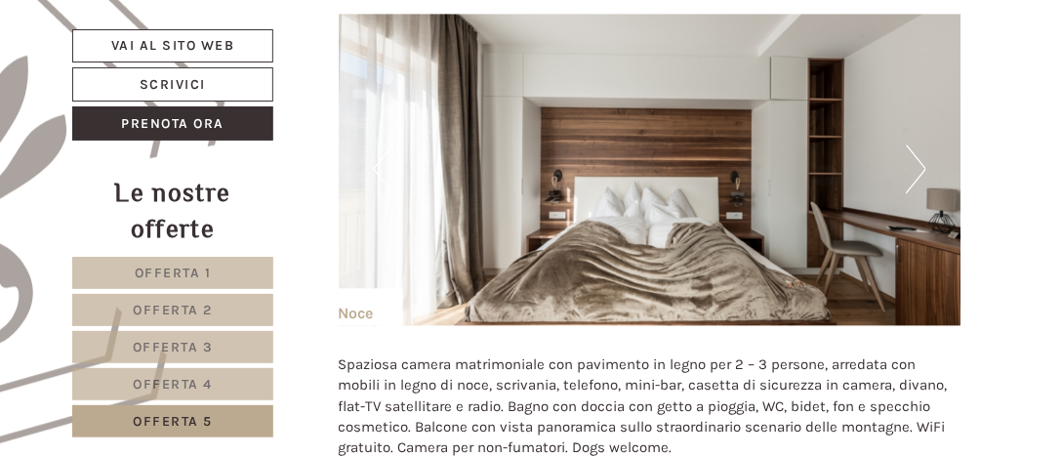
click at [921, 157] on button "Next" at bounding box center [916, 169] width 21 height 49
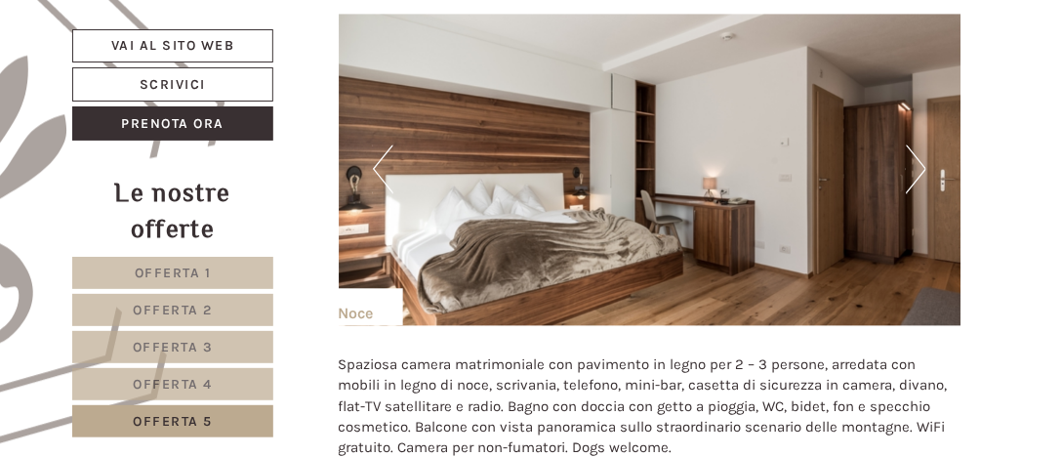
click at [921, 157] on button "Next" at bounding box center [916, 169] width 21 height 49
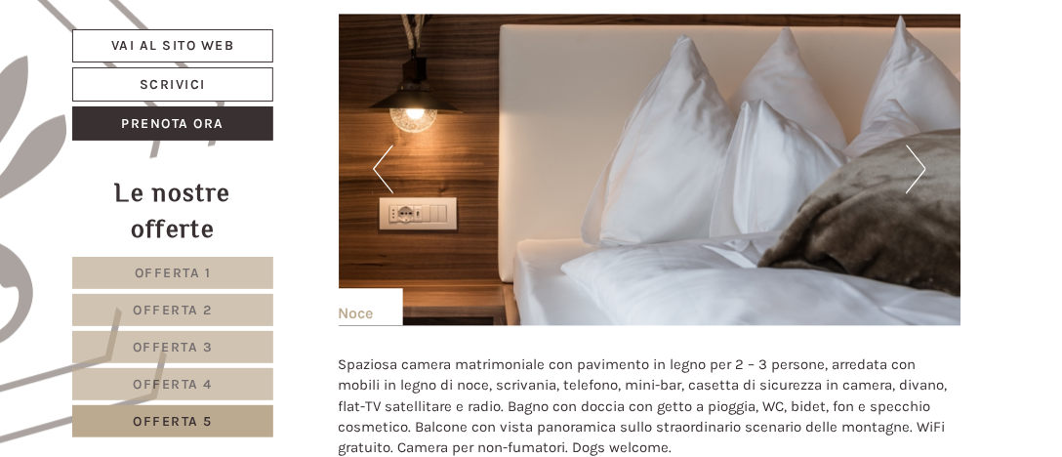
click at [921, 157] on button "Next" at bounding box center [916, 169] width 21 height 49
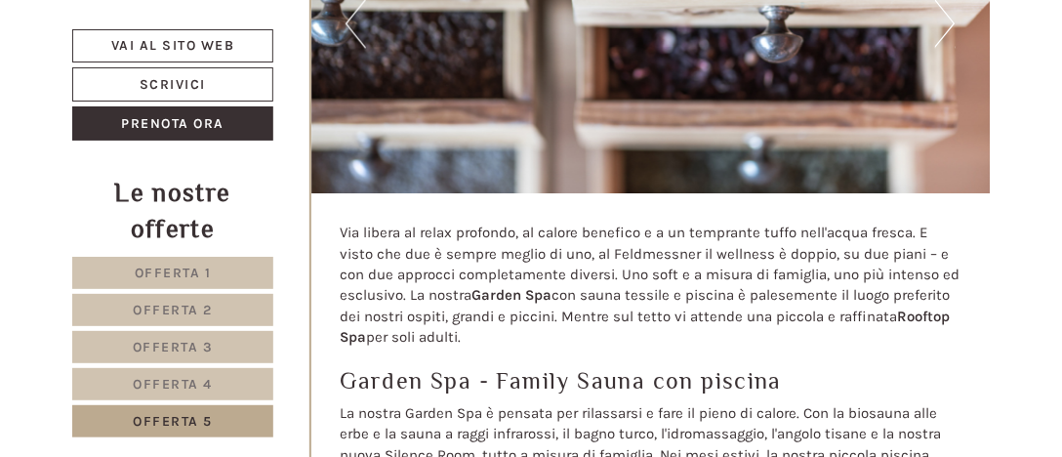
scroll to position [5025, 0]
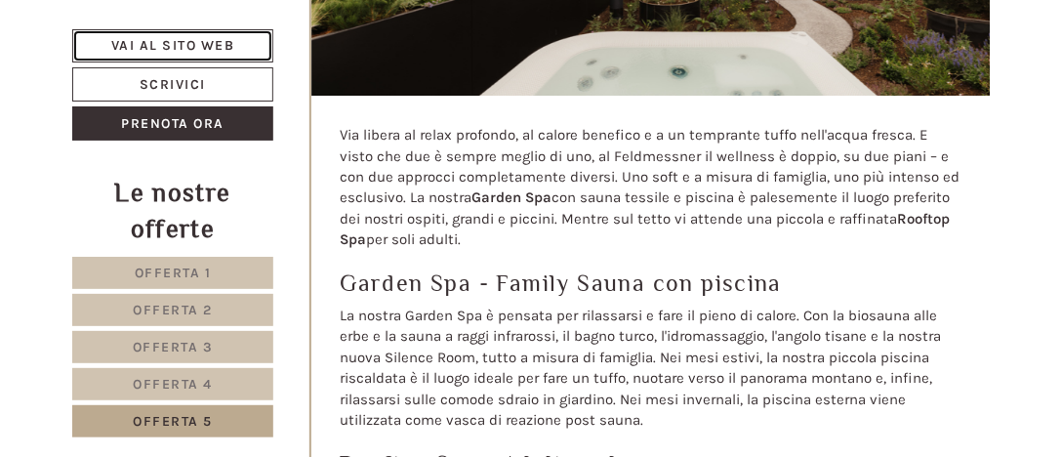
click at [202, 44] on link "Vai al sito web" at bounding box center [172, 45] width 201 height 33
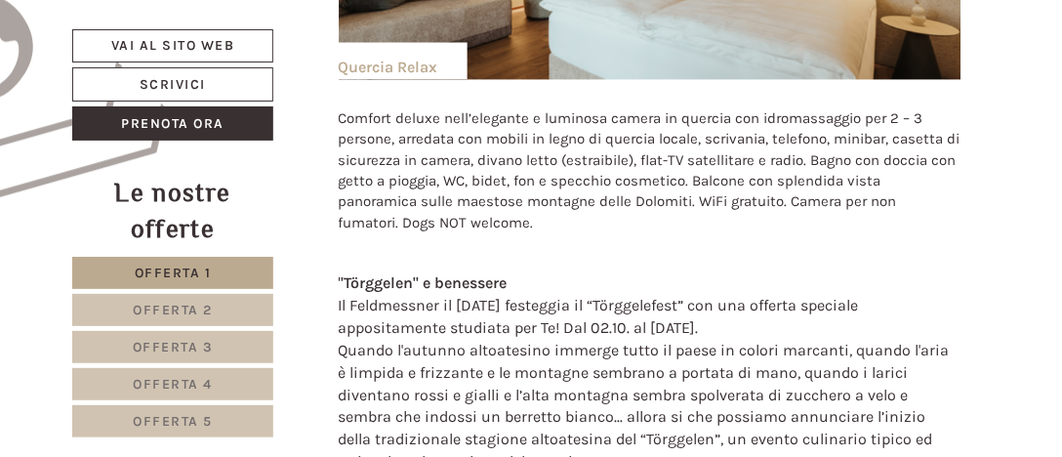
scroll to position [1072, 0]
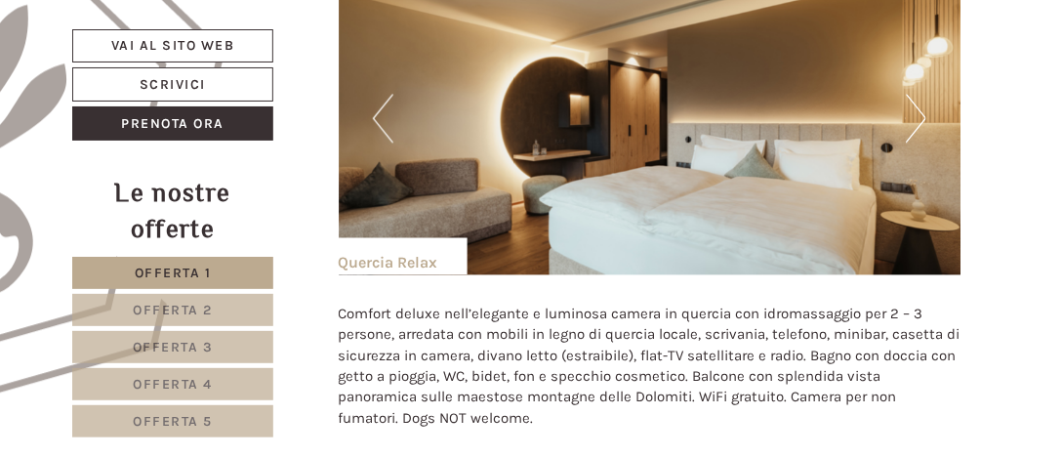
click at [919, 118] on button "Next" at bounding box center [916, 118] width 21 height 49
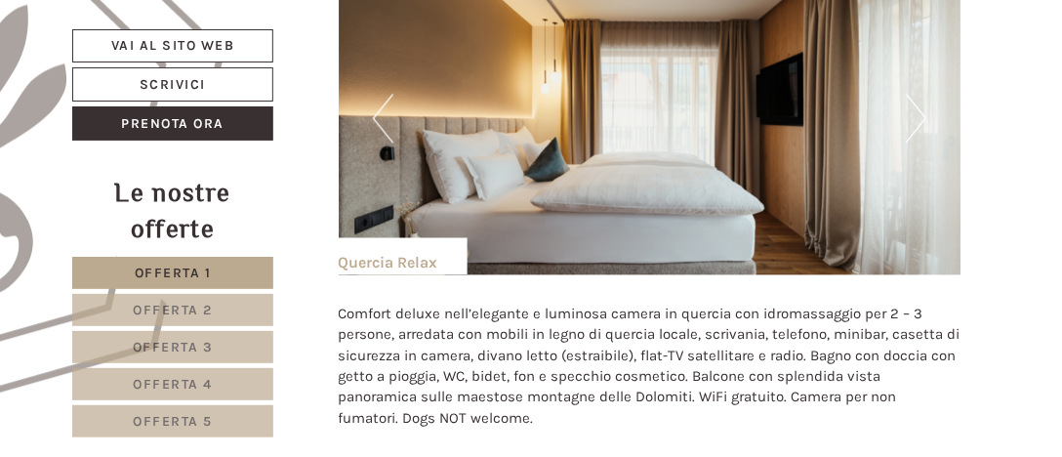
click at [919, 118] on button "Next" at bounding box center [916, 118] width 21 height 49
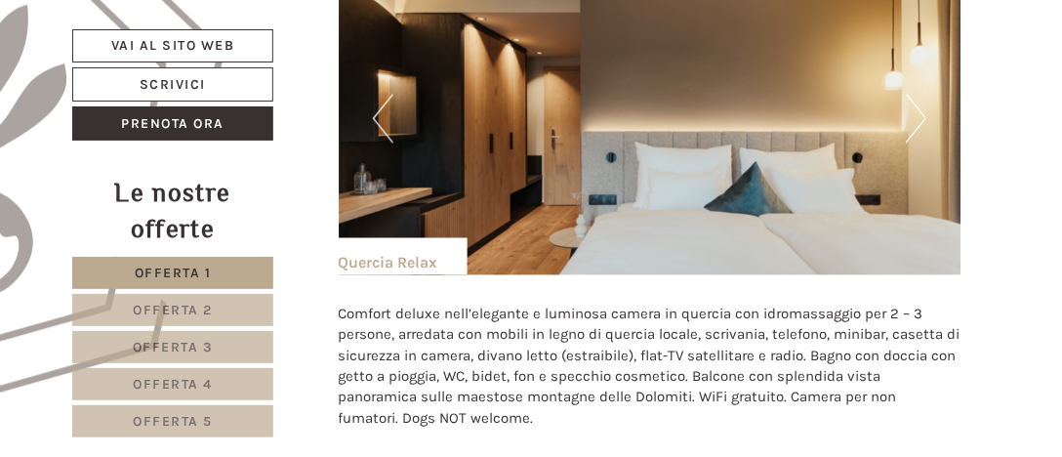
click at [919, 118] on button "Next" at bounding box center [916, 118] width 21 height 49
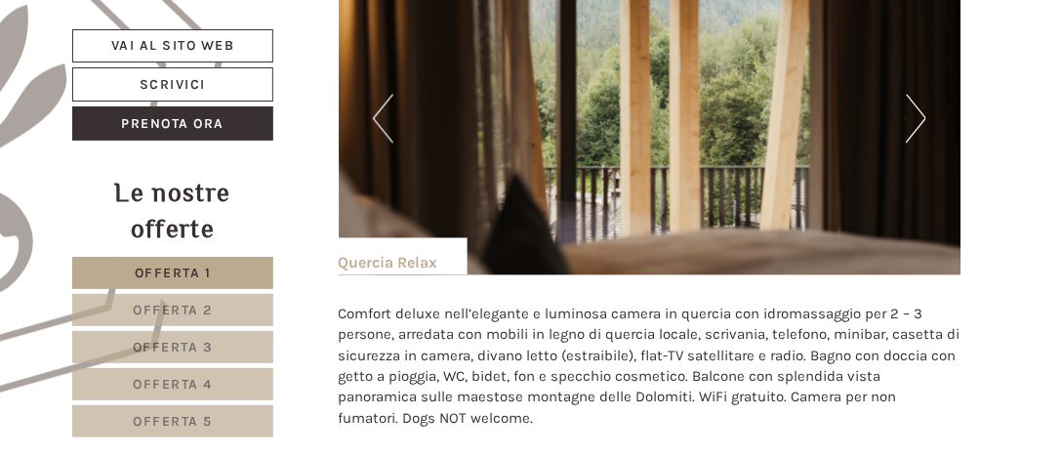
click at [919, 118] on button "Next" at bounding box center [916, 118] width 21 height 49
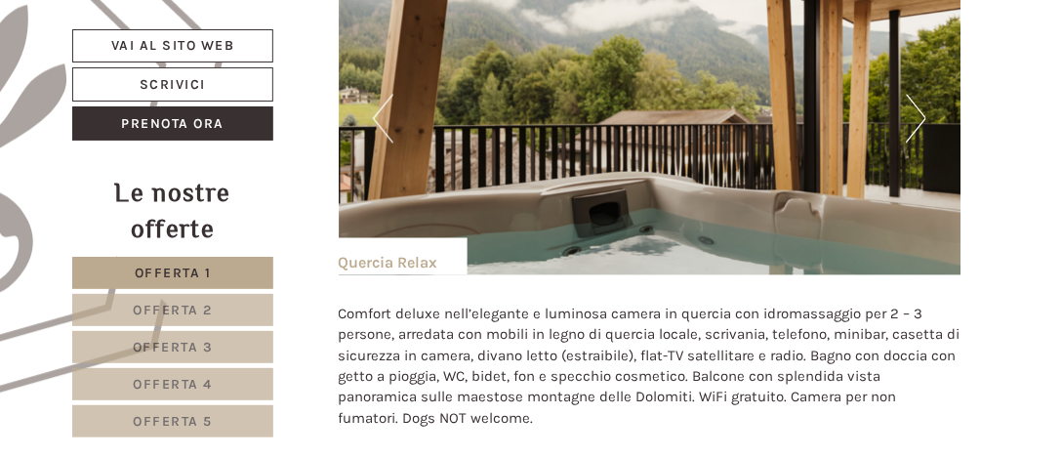
click at [919, 118] on button "Next" at bounding box center [916, 118] width 21 height 49
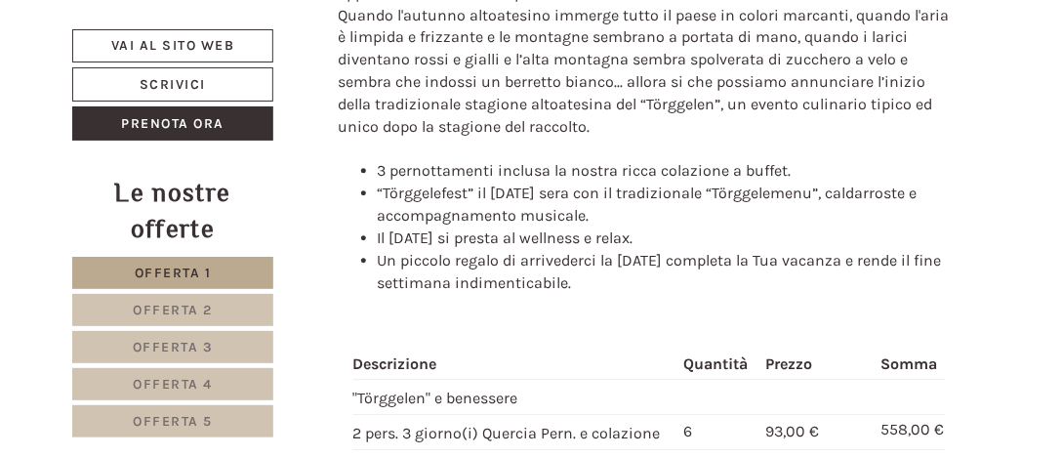
scroll to position [3318, 0]
